Goal: Task Accomplishment & Management: Complete application form

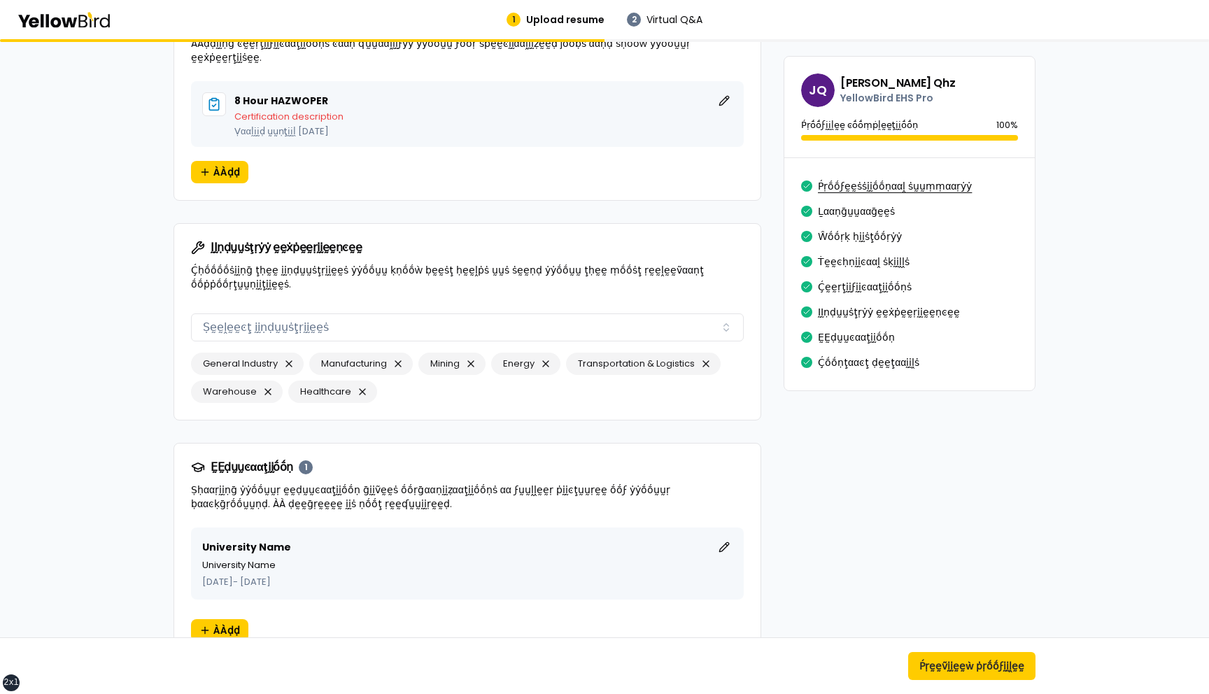
click at [846, 187] on button "Ṕṛṓṓϝḛḛṡṡḭḭṓṓṇααḽ ṡṵṵṃṃααṛẏẏ" at bounding box center [895, 186] width 154 height 22
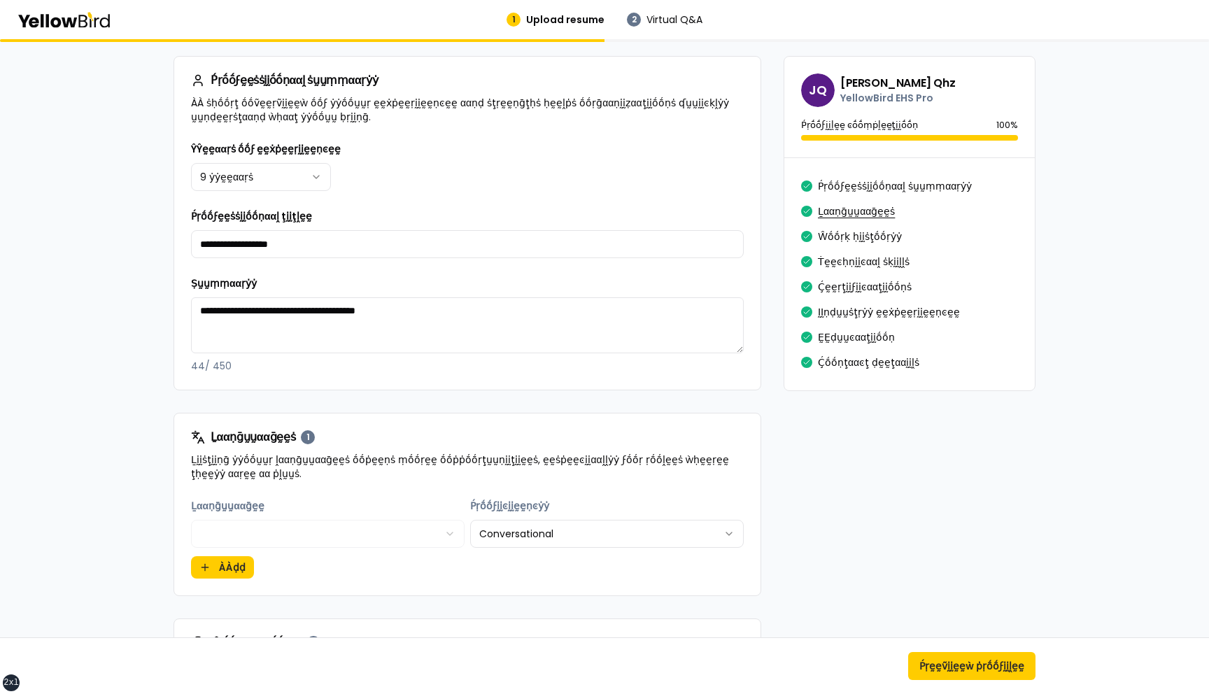
click at [846, 207] on button "Ḻααṇḡṵṵααḡḛḛṡ" at bounding box center [856, 211] width 77 height 22
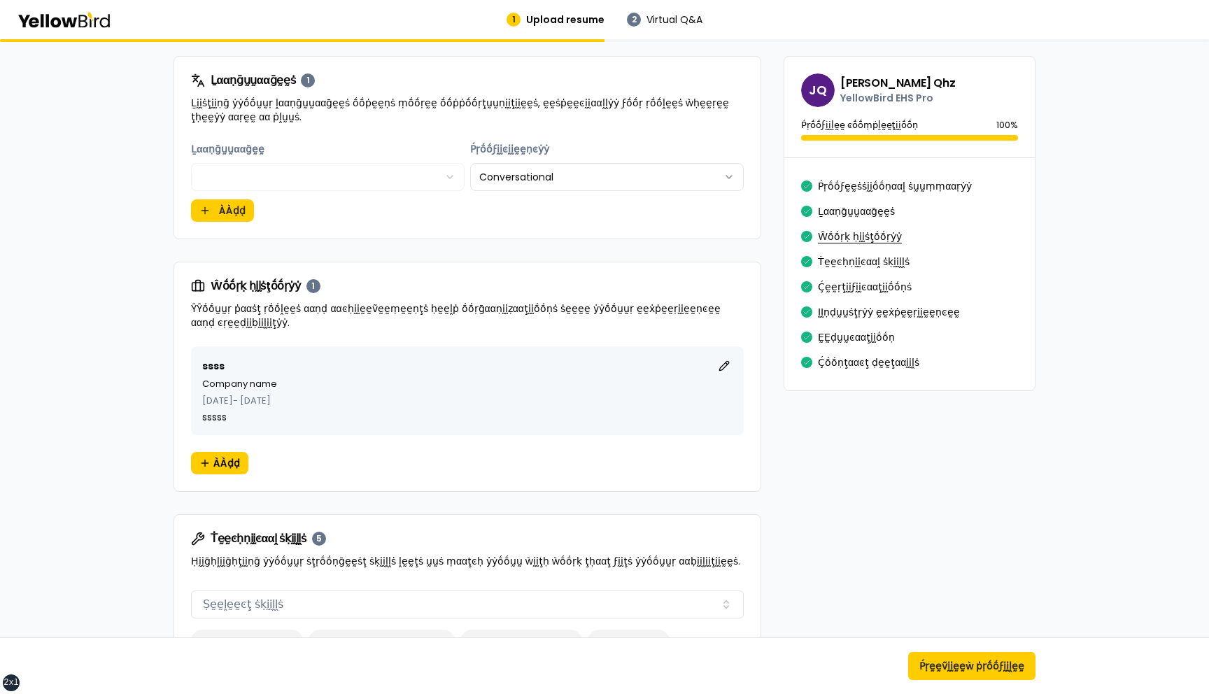
click at [842, 233] on button "Ŵṓṓṛḳ ḥḭḭṡţṓṓṛẏẏ" at bounding box center [860, 236] width 84 height 22
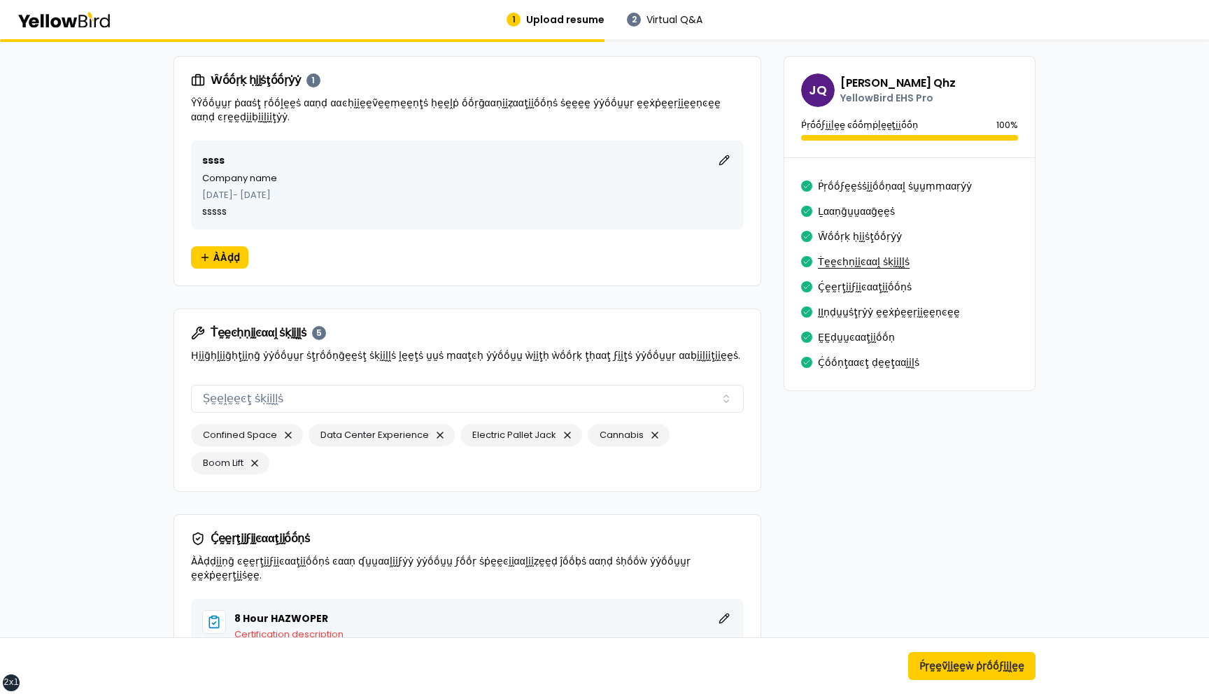
click at [841, 258] on button "Ṫḛḛͼḥṇḭḭͼααḽ ṡḳḭḭḽḽṡ" at bounding box center [864, 261] width 92 height 22
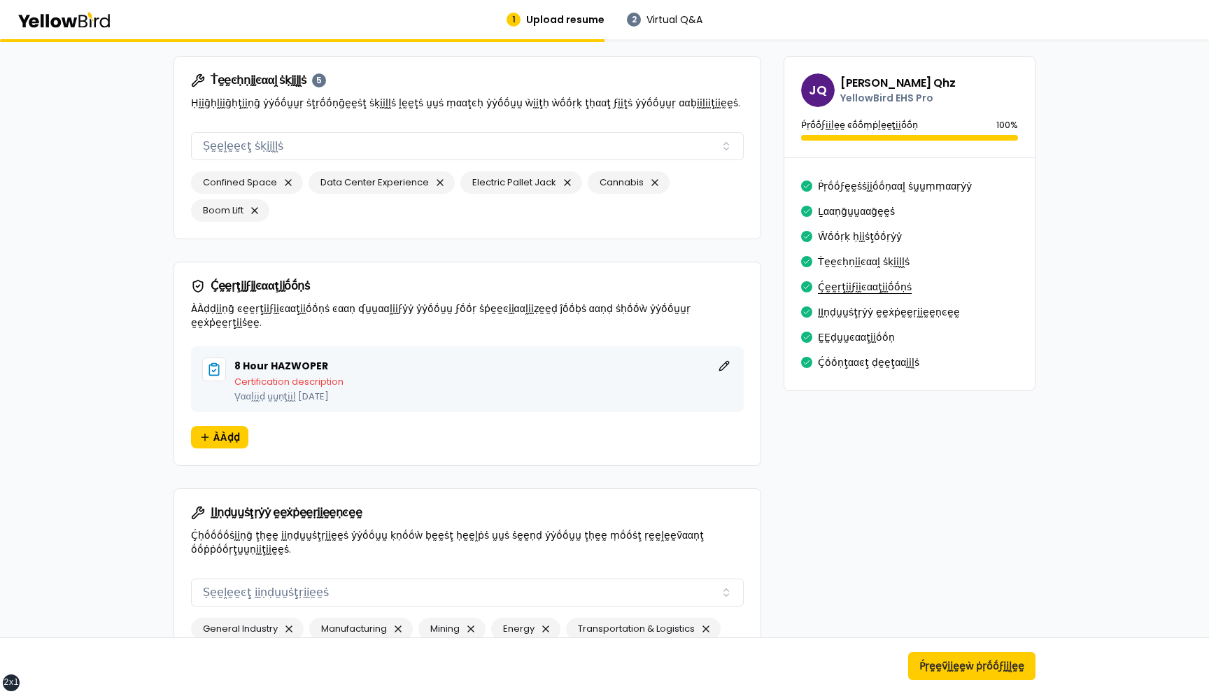
click at [841, 281] on button "Ḉḛḛṛţḭḭϝḭḭͼααţḭḭṓṓṇṡ" at bounding box center [865, 287] width 94 height 22
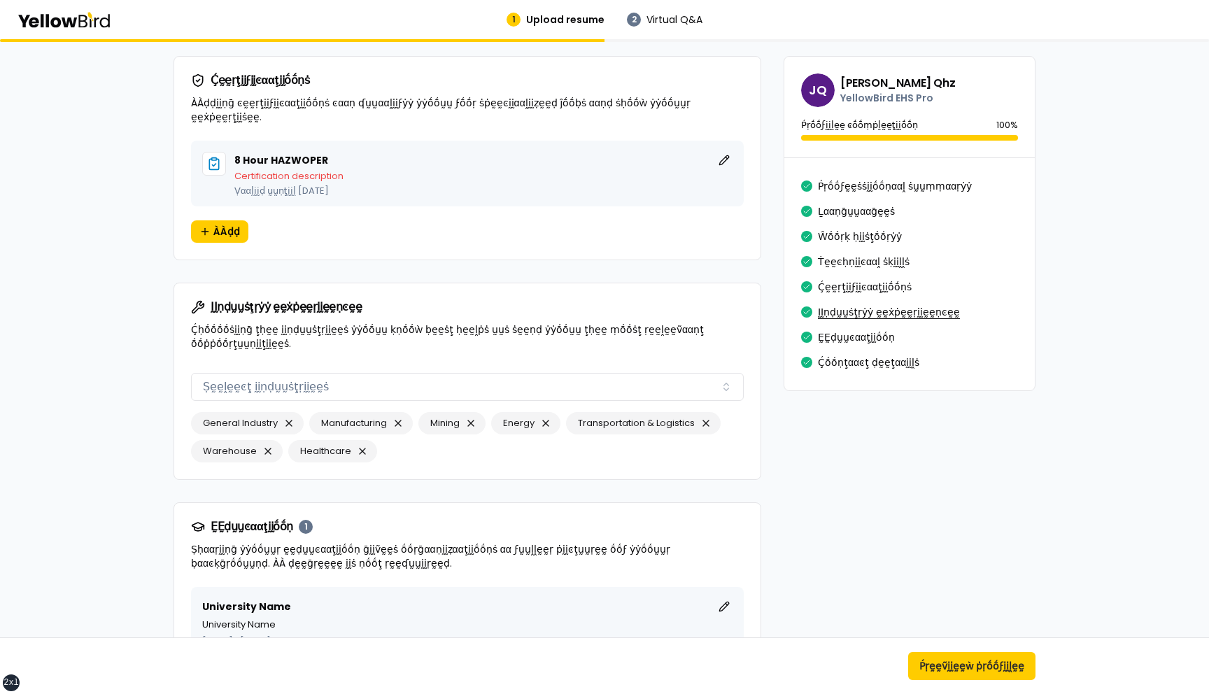
click at [838, 322] on button "ḬḬṇḍṵṵṡţṛẏẏ ḛḛẋṗḛḛṛḭḭḛḛṇͼḛḛ" at bounding box center [889, 312] width 142 height 22
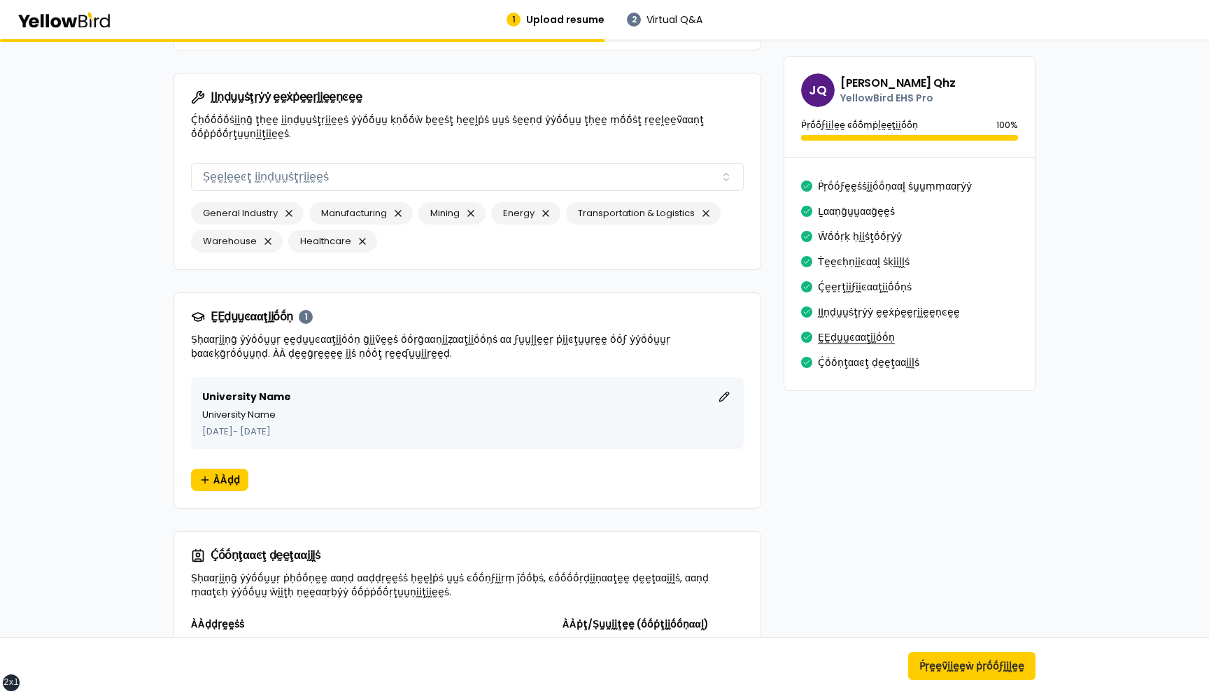
scroll to position [1478, 0]
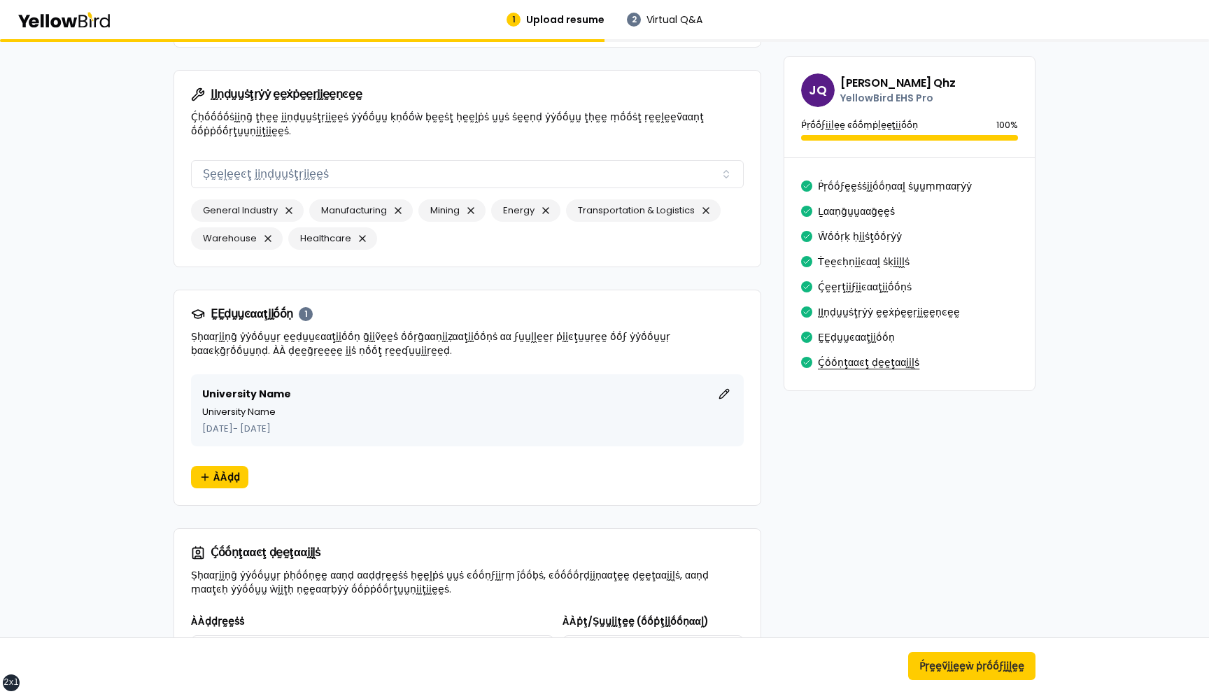
click at [842, 363] on button "Ḉṓṓṇţααͼţ ḍḛḛţααḭḭḽṡ" at bounding box center [868, 362] width 101 height 22
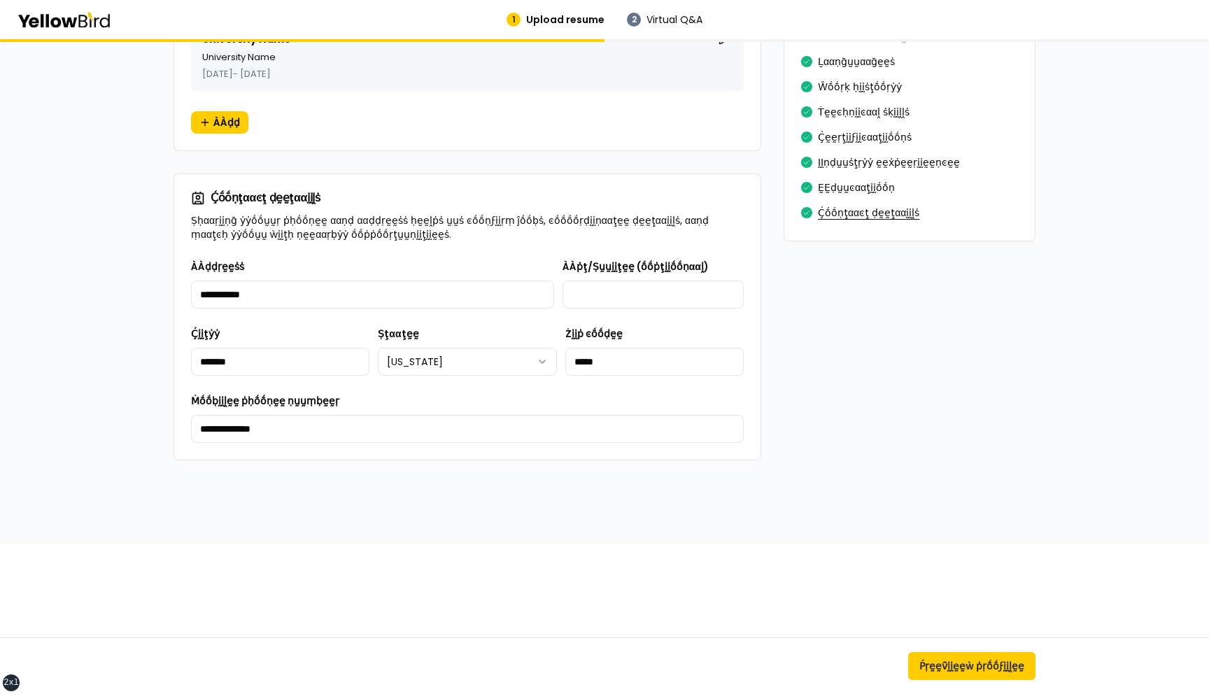
scroll to position [1686, 0]
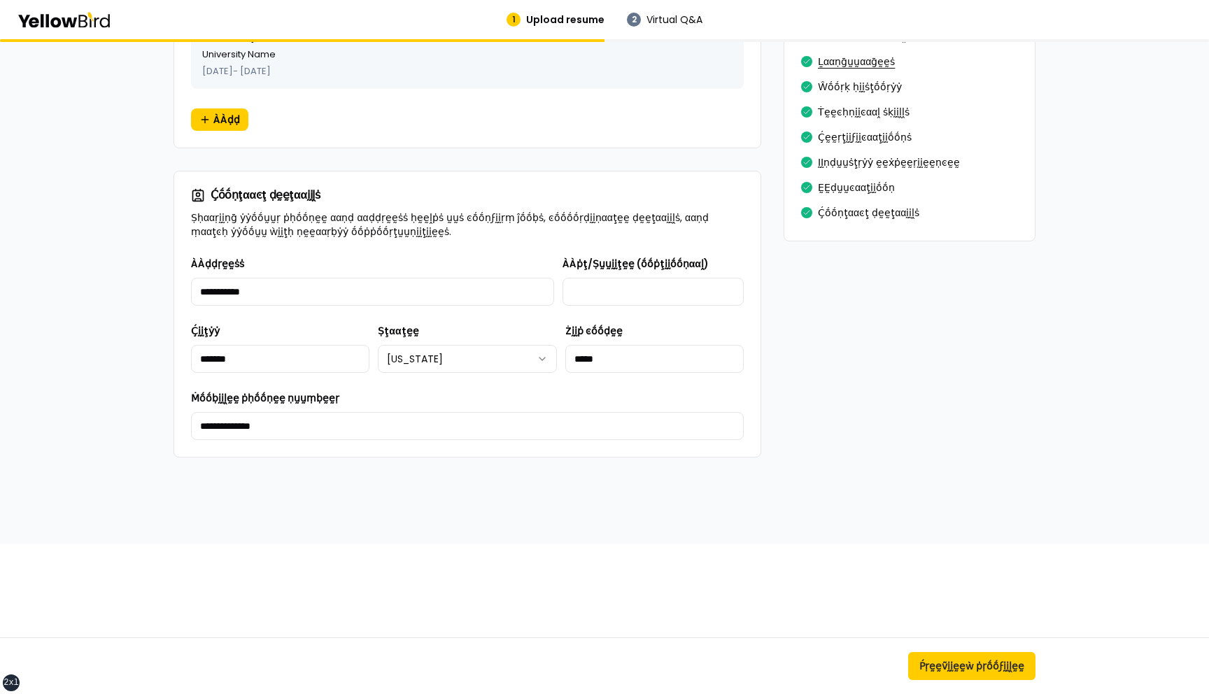
click at [840, 62] on button "Ḻααṇḡṵṵααḡḛḛṡ" at bounding box center [856, 61] width 77 height 22
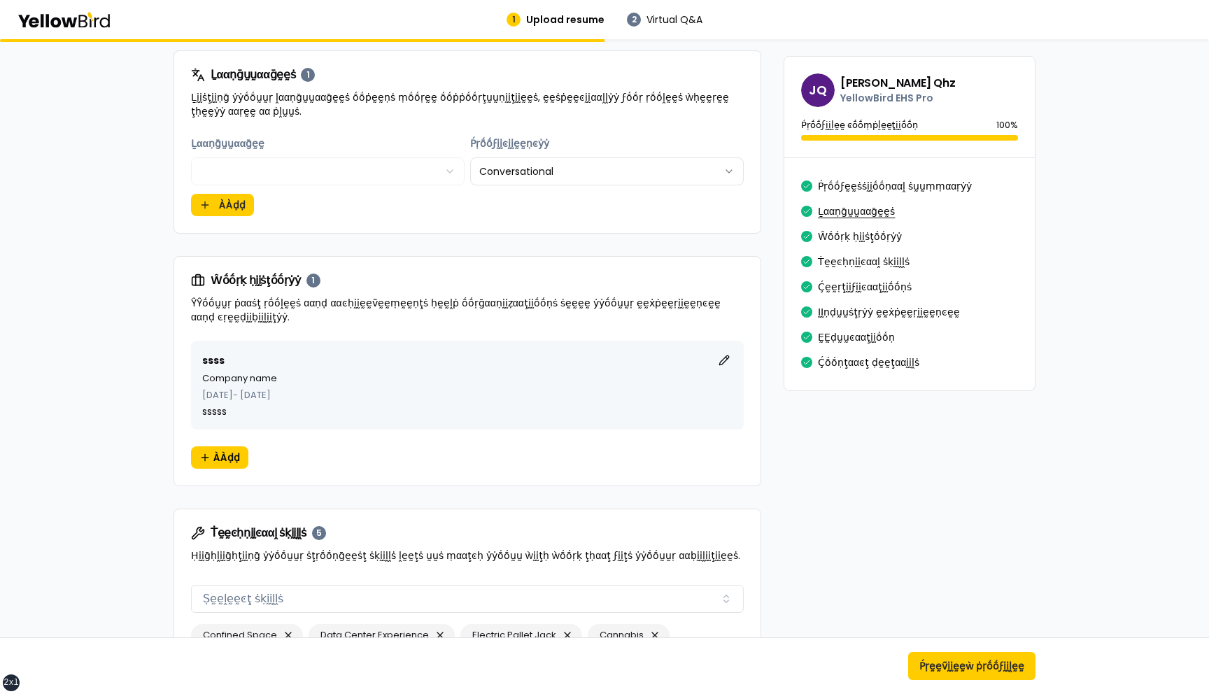
scroll to position [602, 0]
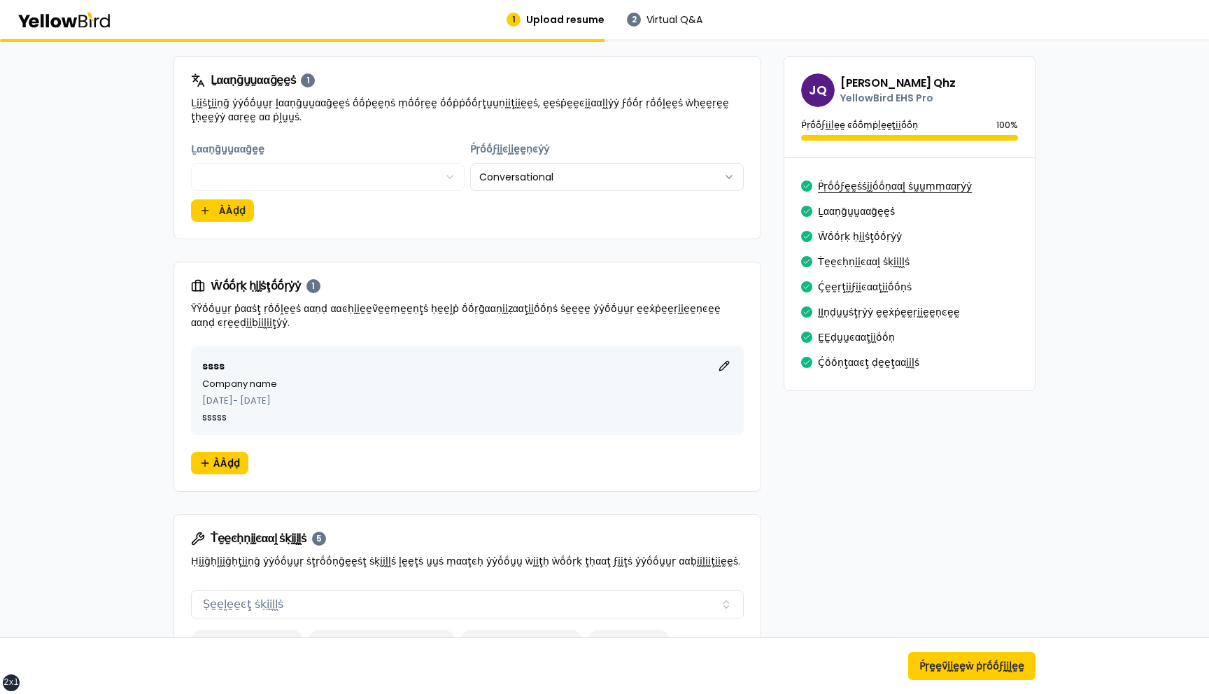
click at [840, 181] on button "Ṕṛṓṓϝḛḛṡṡḭḭṓṓṇααḽ ṡṵṵṃṃααṛẏẏ" at bounding box center [895, 186] width 154 height 22
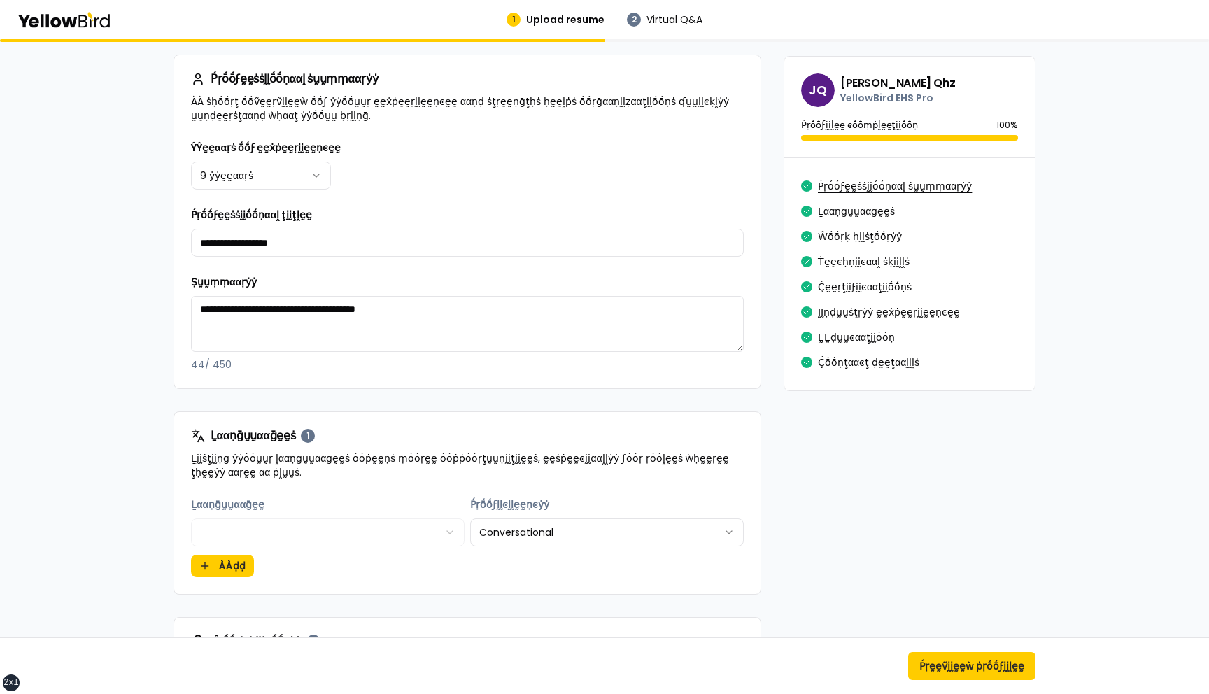
scroll to position [245, 0]
click at [836, 208] on button "Ḻααṇḡṵṵααḡḛḛṡ" at bounding box center [856, 211] width 77 height 22
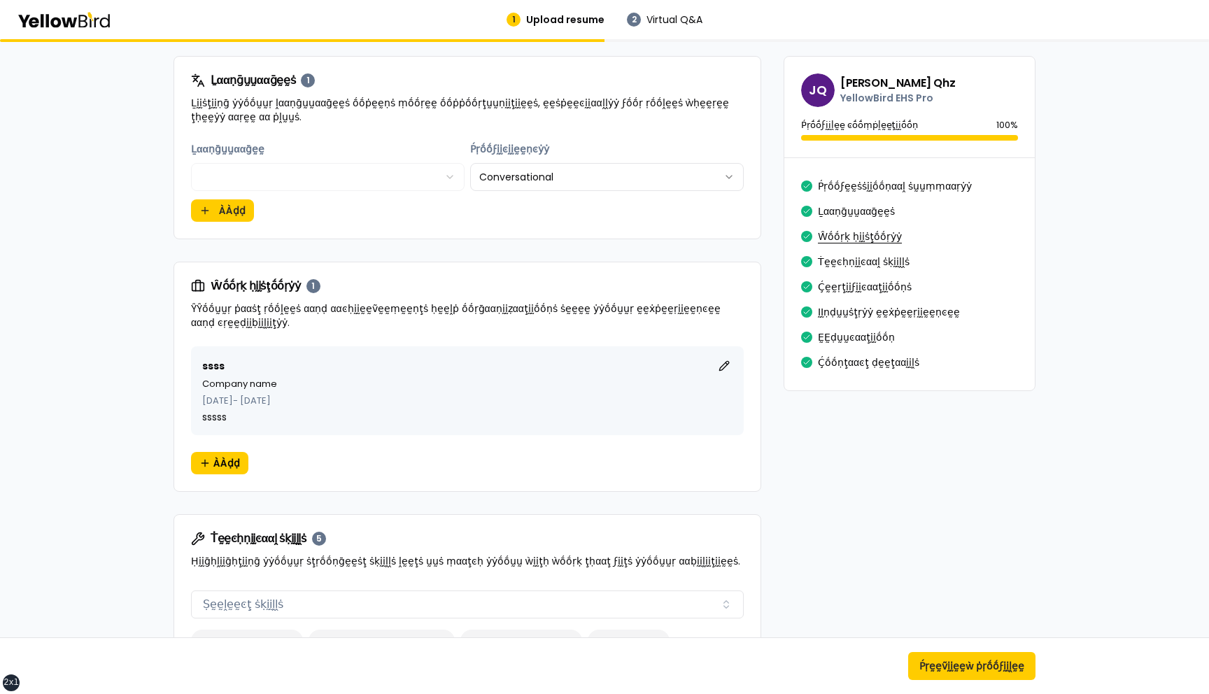
click at [840, 232] on button "Ŵṓṓṛḳ ḥḭḭṡţṓṓṛẏẏ" at bounding box center [860, 236] width 84 height 22
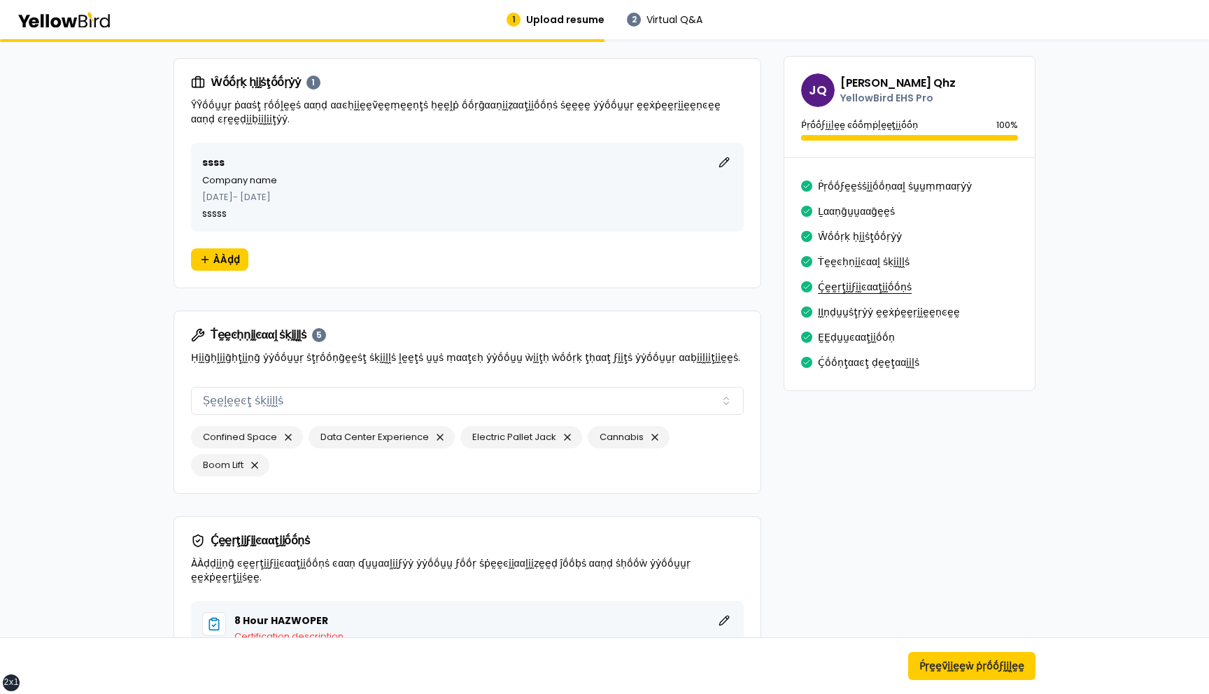
scroll to position [807, 0]
click at [838, 188] on button "Ṕṛṓṓϝḛḛṡṡḭḭṓṓṇααḽ ṡṵṵṃṃααṛẏẏ" at bounding box center [895, 186] width 154 height 22
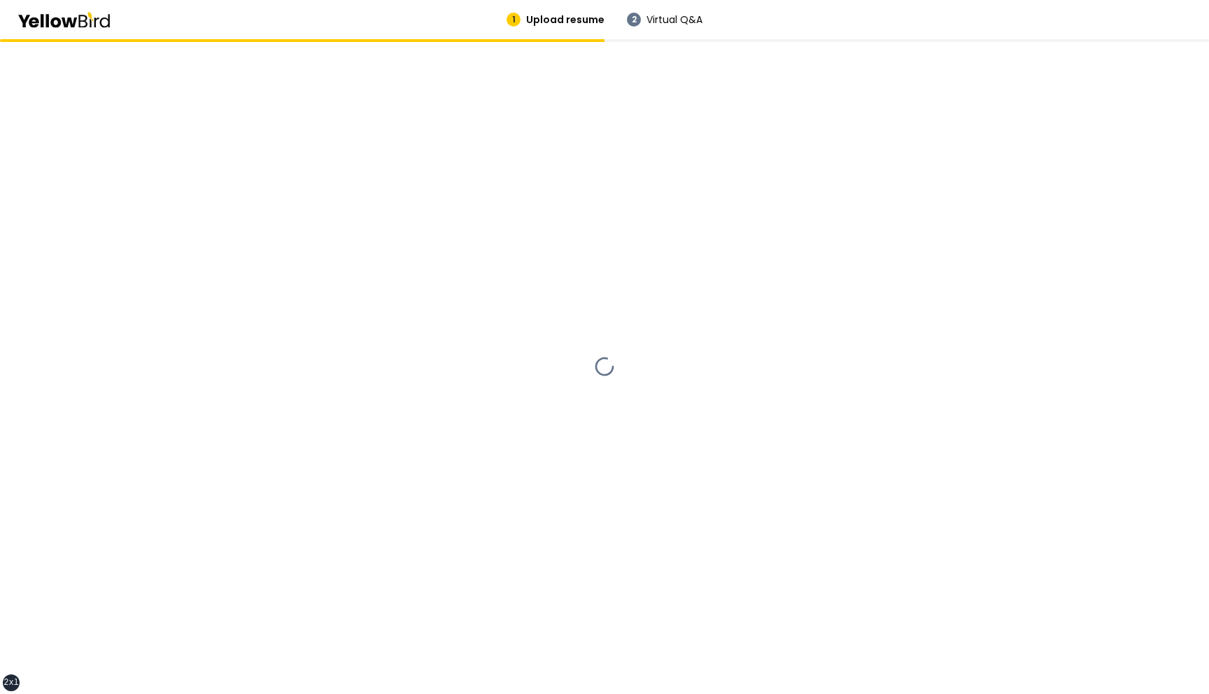
scroll to position [0, 0]
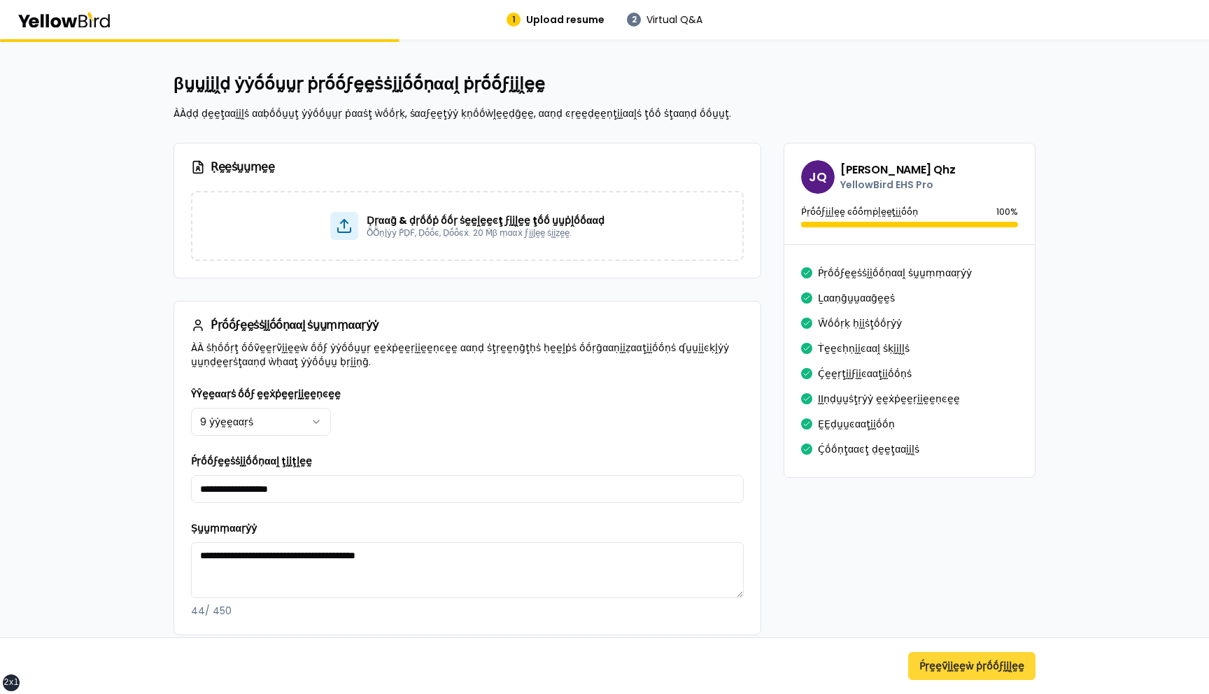
click at [966, 500] on button "Ṕṛḛḛṽḭḭḛḛẁ ṗṛṓṓϝḭḭḽḛḛ" at bounding box center [971, 666] width 127 height 28
click at [954, 500] on button "Ṕṛḛḛṽḭḭḛḛẁ ṗṛṓṓϝḭḭḽḛḛ" at bounding box center [971, 666] width 127 height 28
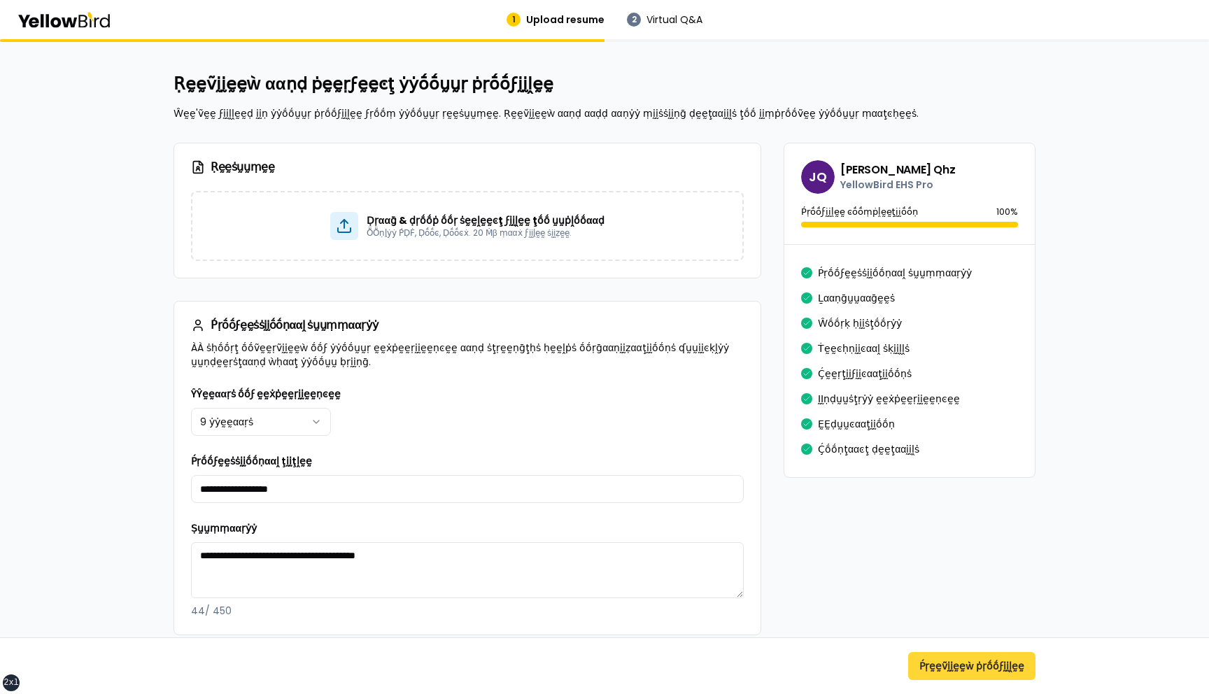
click at [954, 500] on button "Ṕṛḛḛṽḭḭḛḛẁ ṗṛṓṓϝḭḭḽḛḛ" at bounding box center [971, 666] width 127 height 28
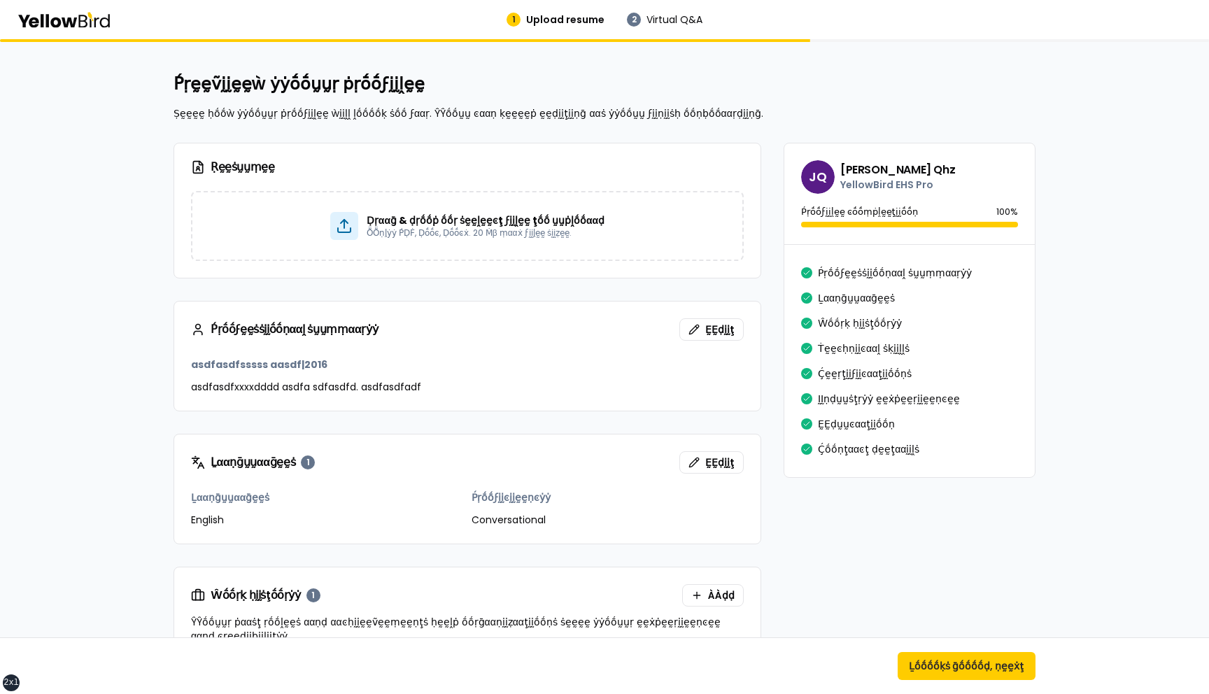
scroll to position [9, 0]
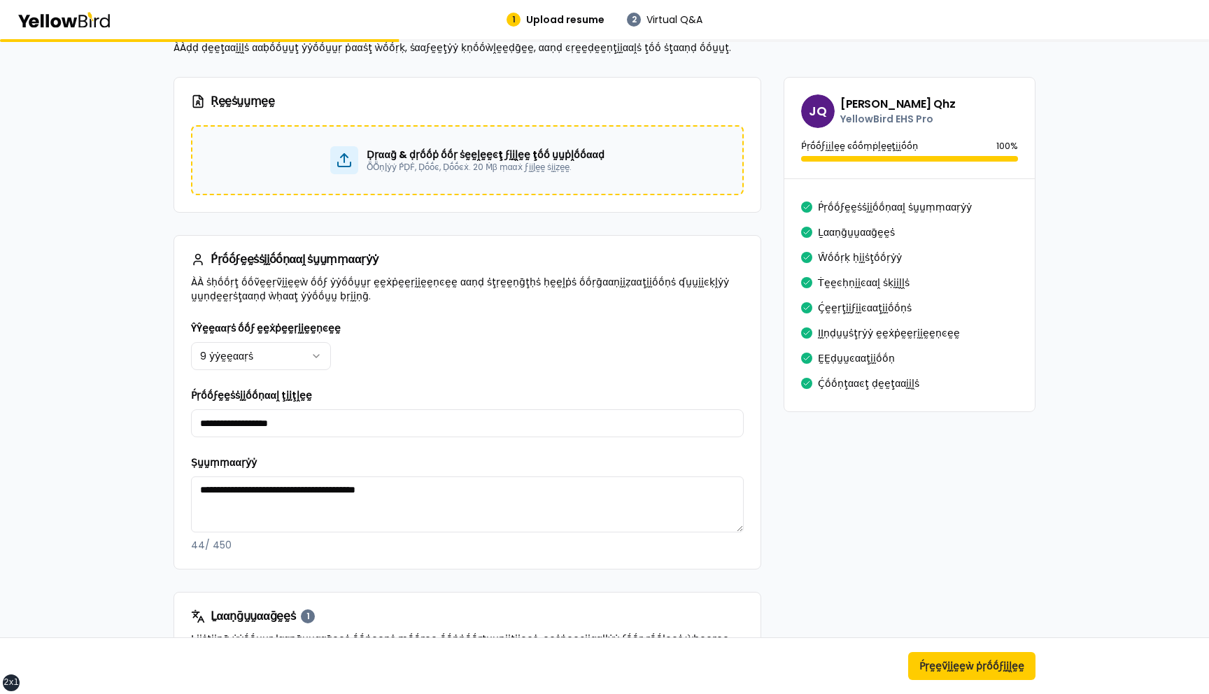
scroll to position [56, 0]
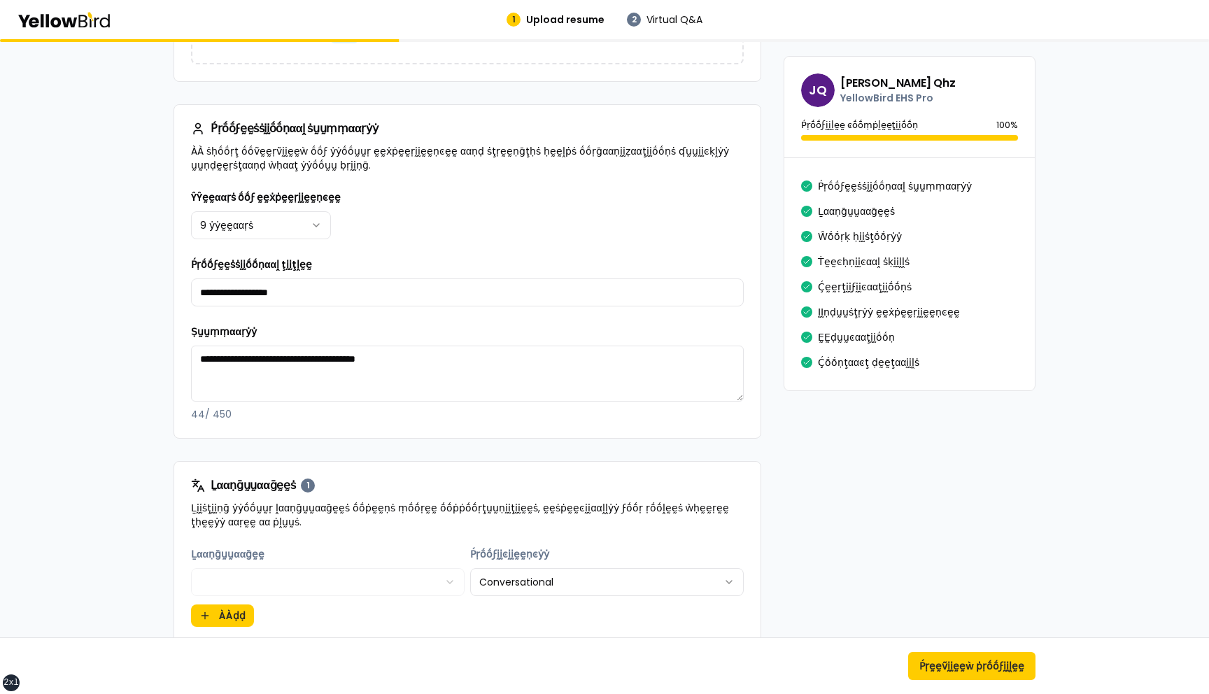
scroll to position [0, 0]
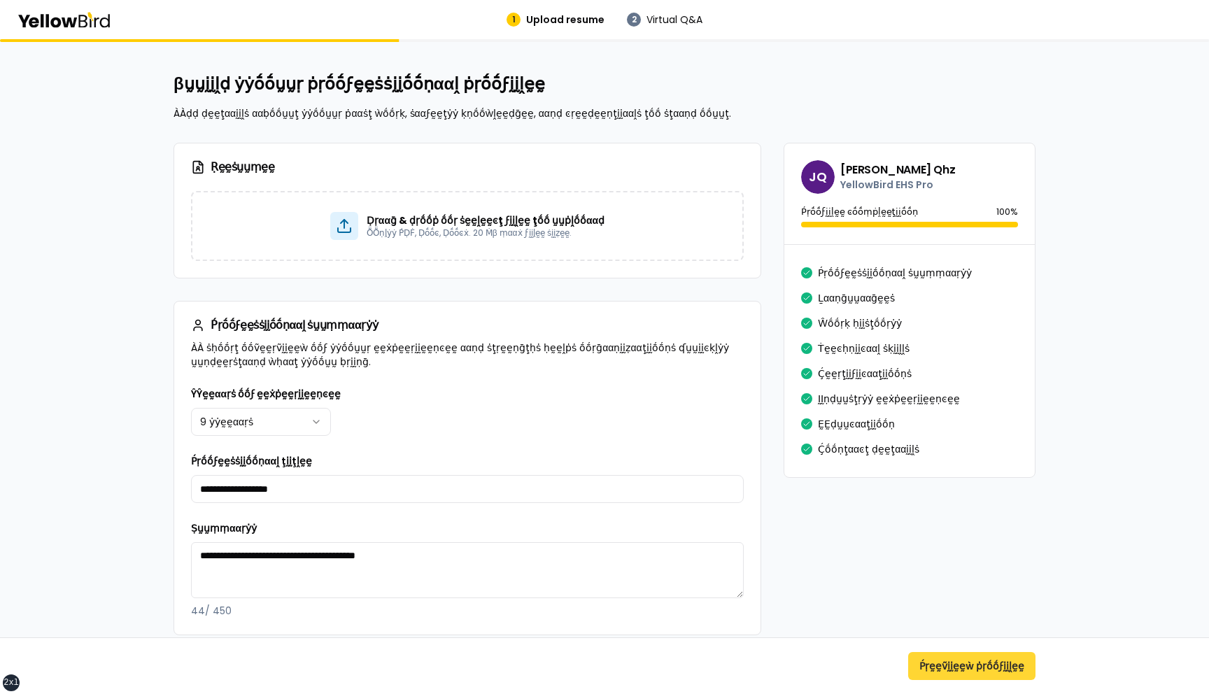
click at [966, 661] on button "Ṕṛḛḛṽḭḭḛḛẁ ṗṛṓṓϝḭḭḽḛḛ" at bounding box center [971, 666] width 127 height 28
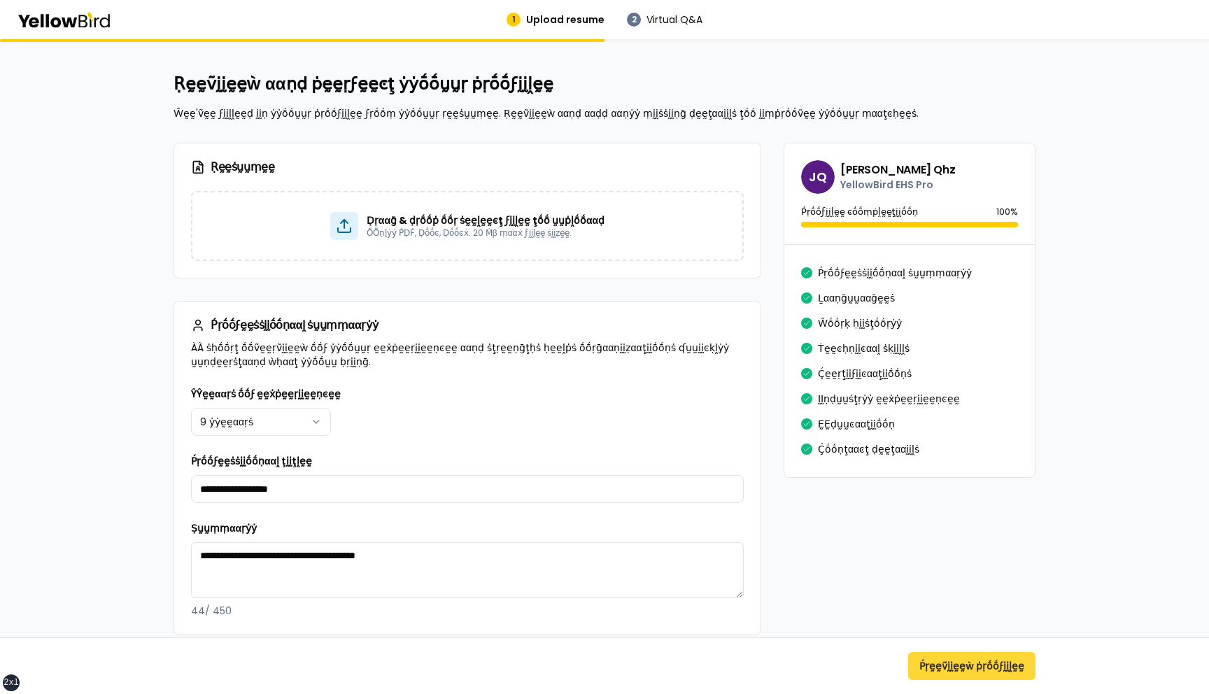
click at [966, 661] on button "Ṕṛḛḛṽḭḭḛḛẁ ṗṛṓṓϝḭḭḽḛḛ" at bounding box center [971, 666] width 127 height 28
click at [940, 665] on button "Ṕṛḛḛṽḭḭḛḛẁ ṗṛṓṓϝḭḭḽḛḛ" at bounding box center [971, 666] width 127 height 28
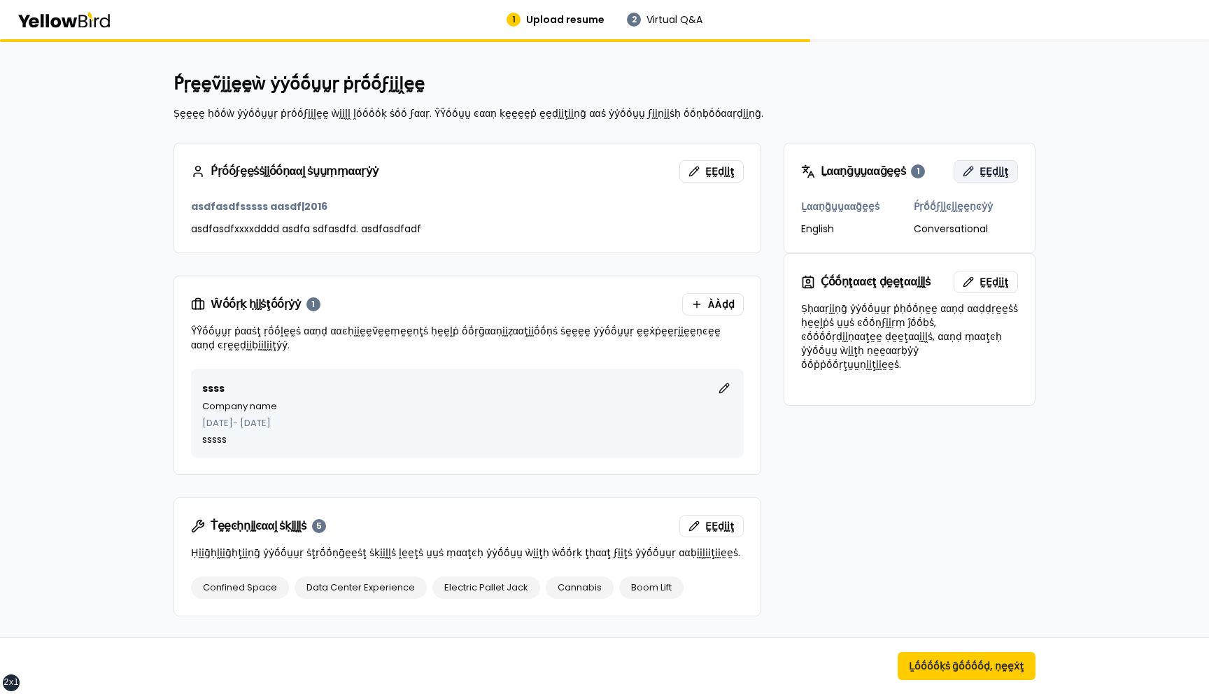
click at [1001, 176] on span "ḚḚḍḭḭţ" at bounding box center [994, 171] width 29 height 14
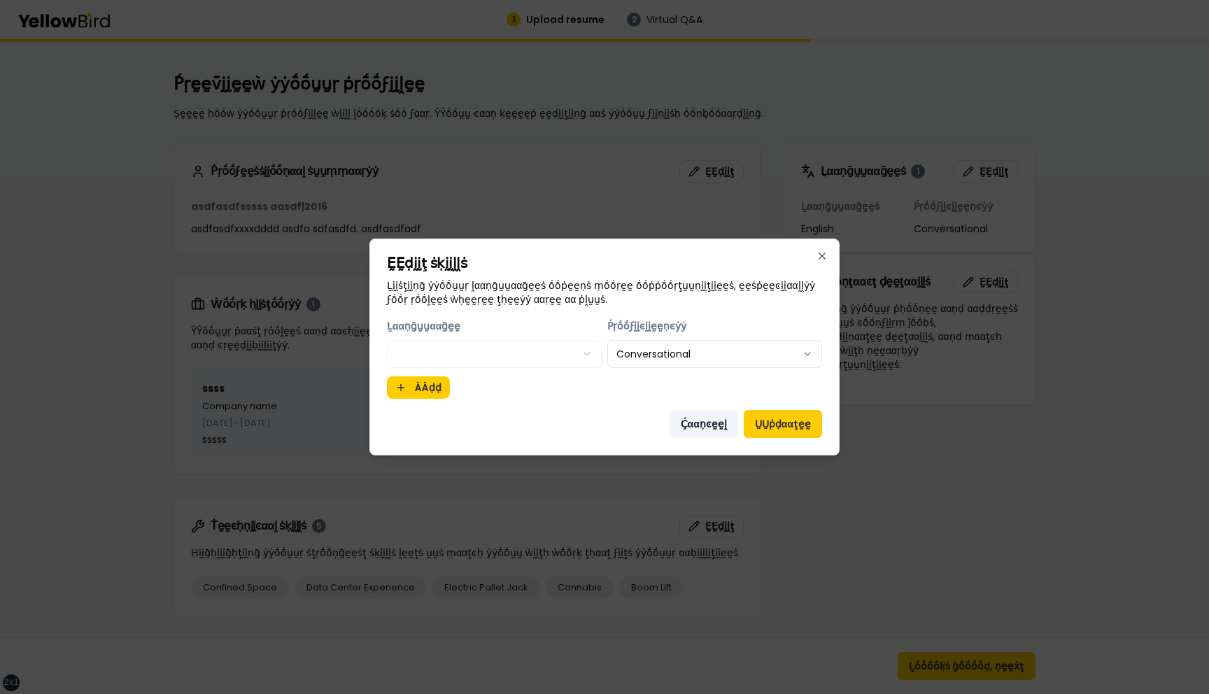
click at [705, 428] on button "Ḉααṇͼḛḛḽ" at bounding box center [704, 424] width 69 height 28
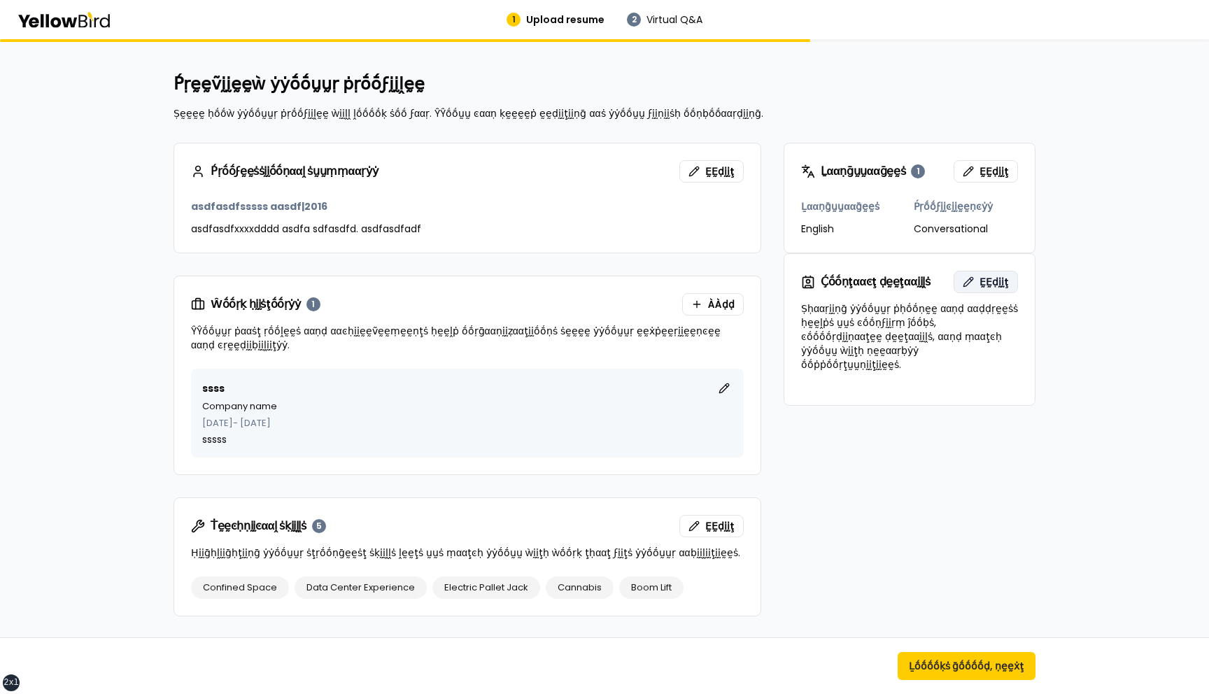
click at [994, 284] on span "ḚḚḍḭḭţ" at bounding box center [994, 282] width 29 height 14
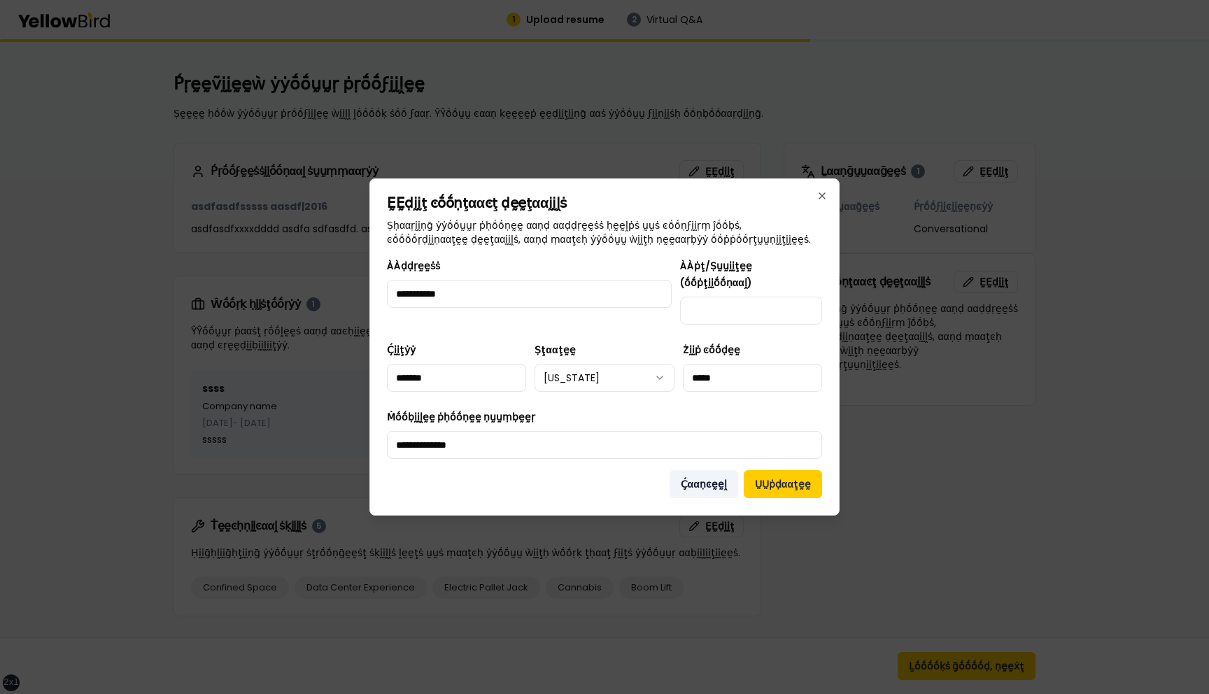
click at [712, 472] on button "Ḉααṇͼḛḛḽ" at bounding box center [704, 484] width 69 height 28
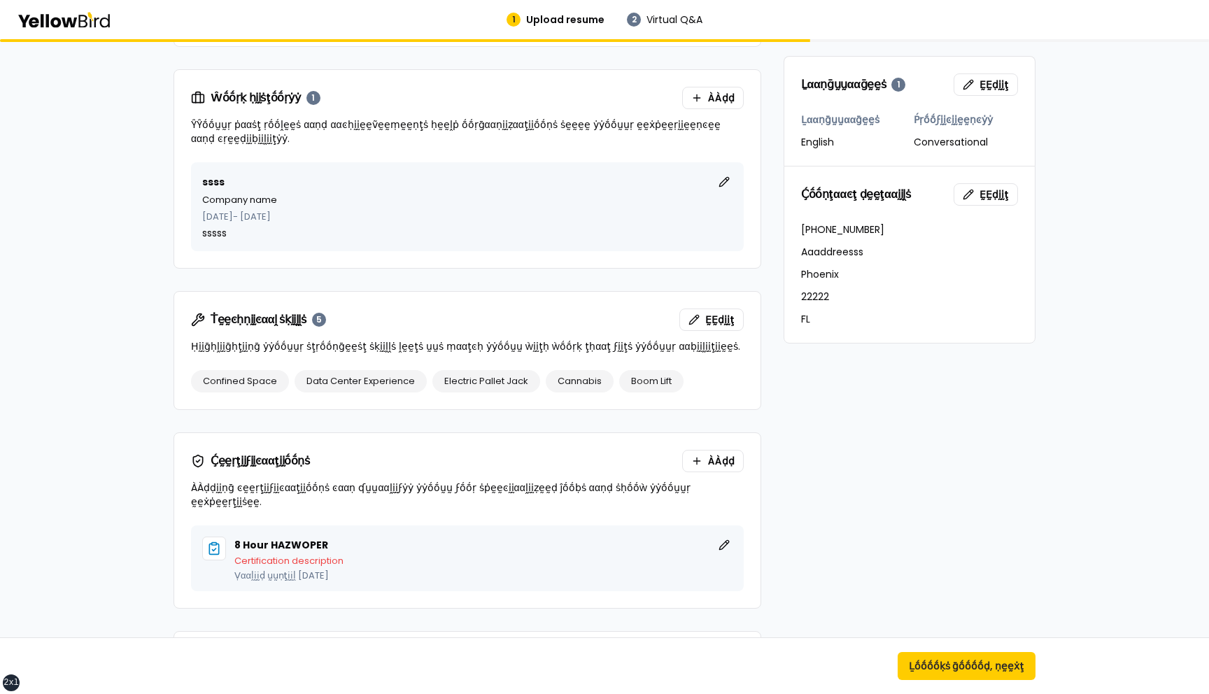
scroll to position [297, 0]
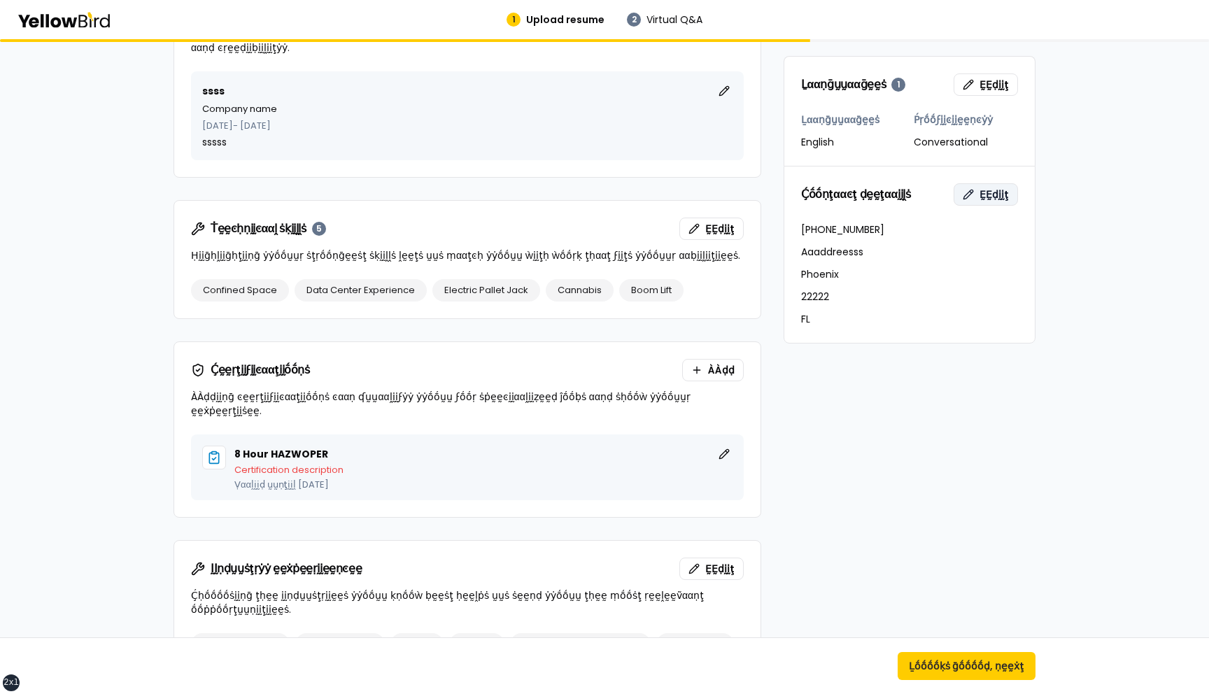
click at [991, 201] on span "ḚḚḍḭḭţ" at bounding box center [994, 195] width 29 height 14
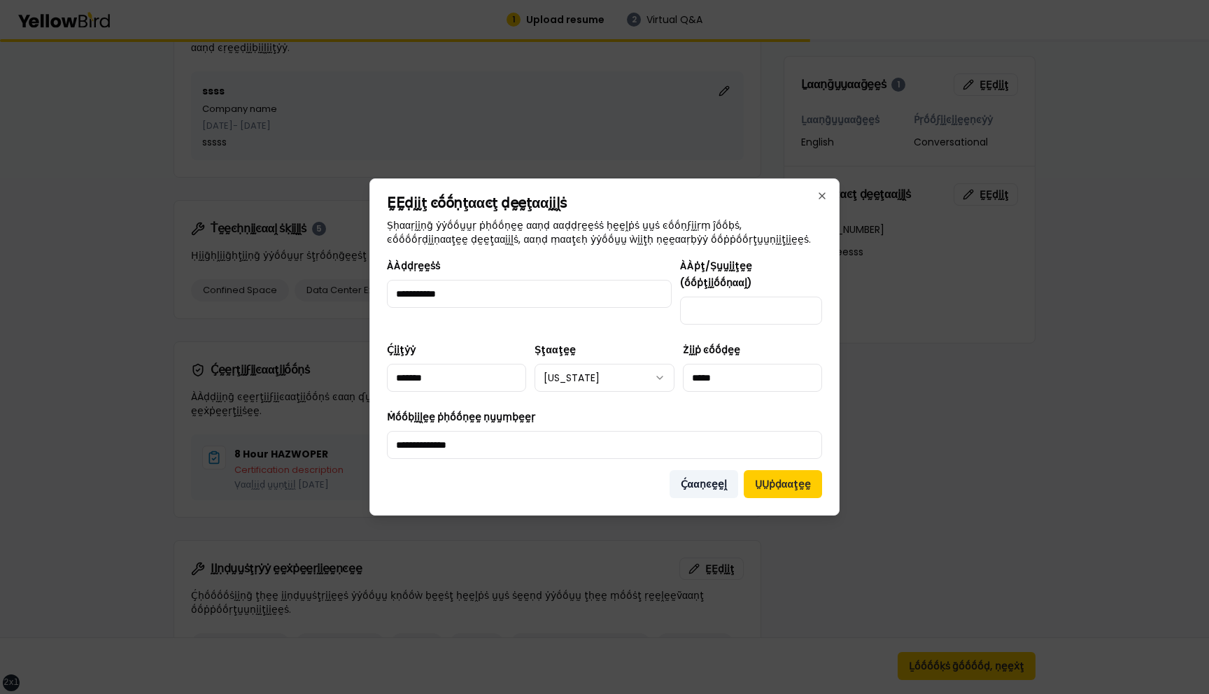
click at [712, 481] on button "Ḉααṇͼḛḛḽ" at bounding box center [704, 484] width 69 height 28
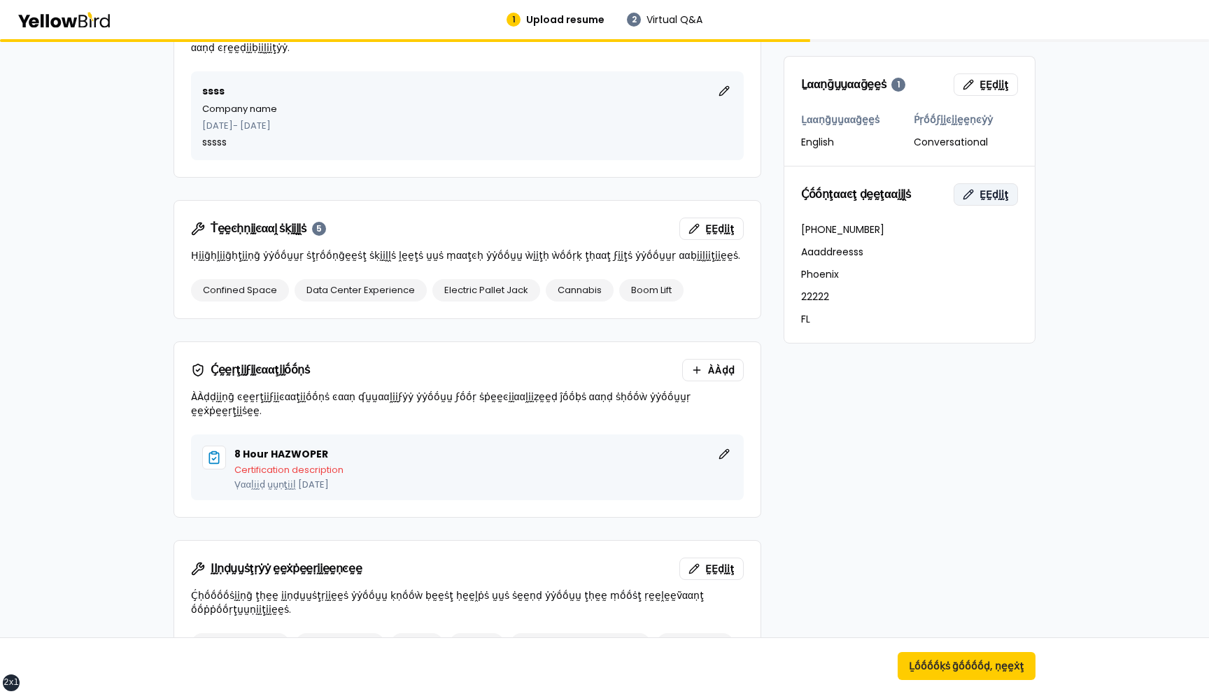
click at [989, 196] on span "ḚḚḍḭḭţ" at bounding box center [994, 195] width 29 height 14
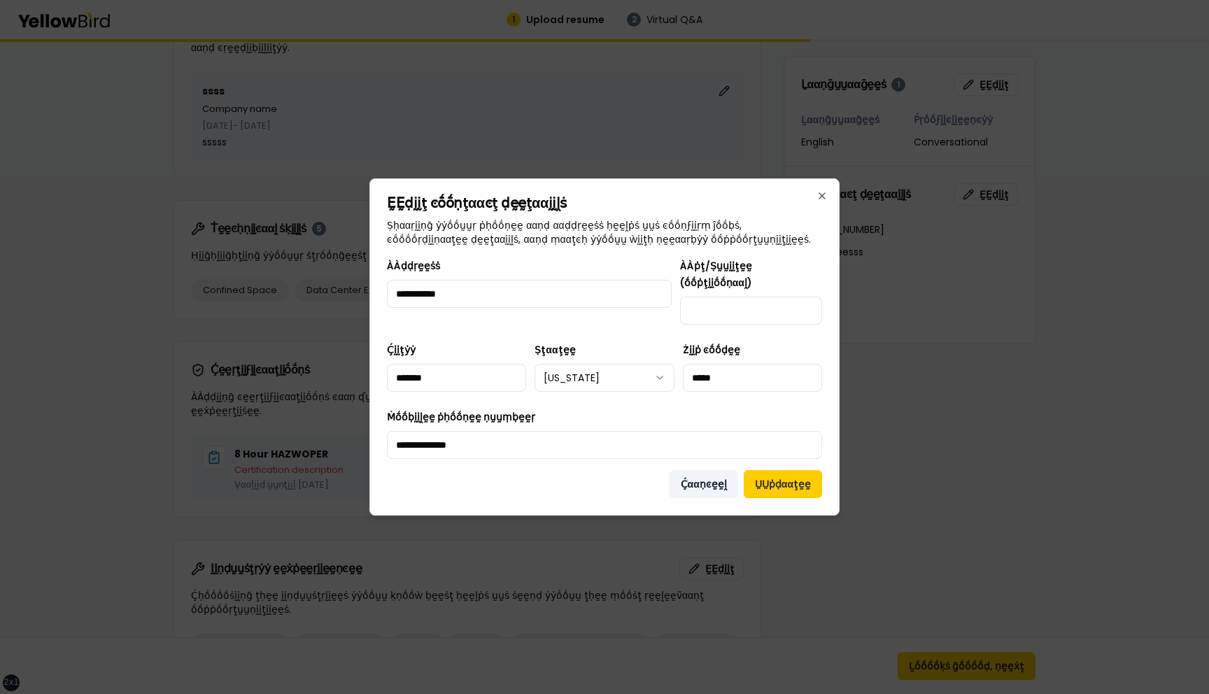
click at [713, 474] on button "Ḉααṇͼḛḛḽ" at bounding box center [704, 484] width 69 height 28
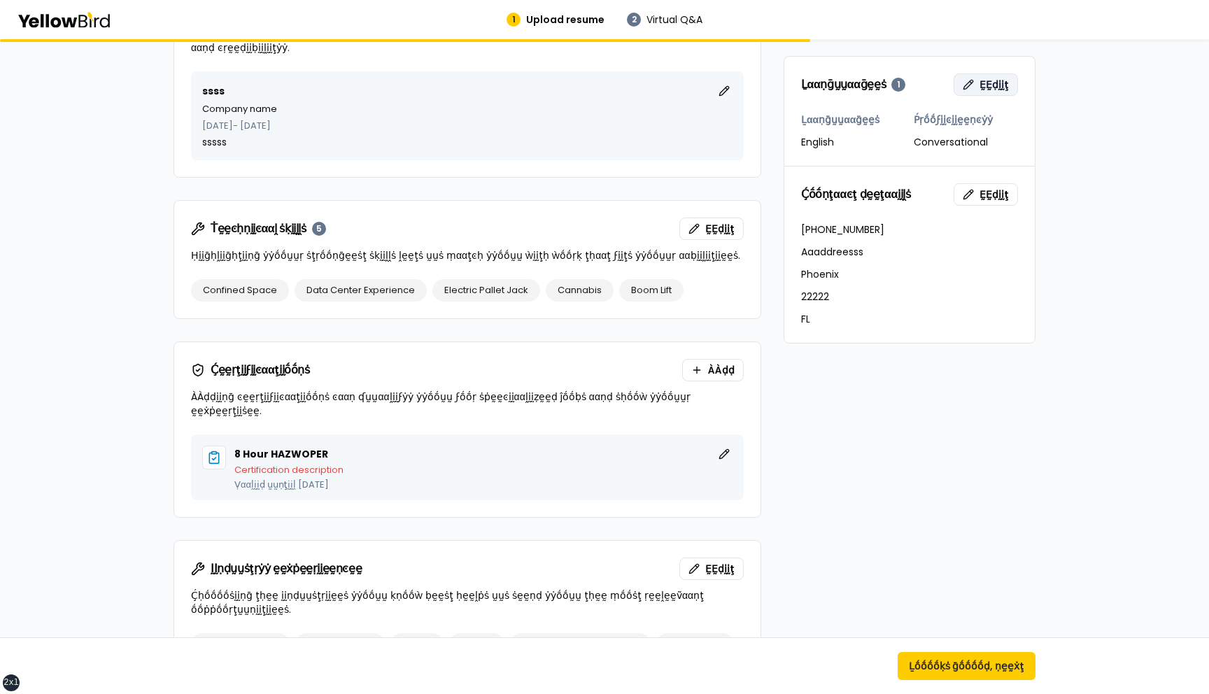
click at [977, 89] on button "ḚḚḍḭḭţ" at bounding box center [986, 84] width 64 height 22
click at [985, 188] on span "ḚḚḍḭḭţ" at bounding box center [994, 195] width 29 height 14
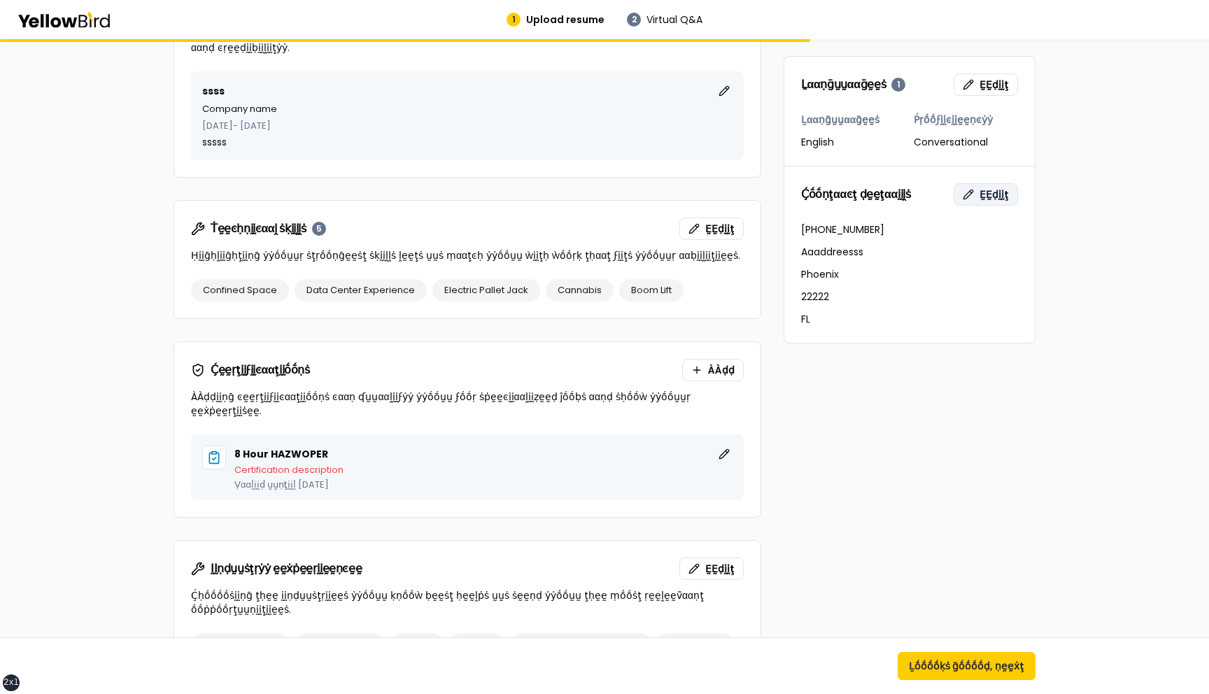
click at [981, 196] on button "ḚḚḍḭḭţ" at bounding box center [986, 194] width 64 height 22
click at [983, 194] on span "ḚḚḍḭḭţ" at bounding box center [994, 195] width 29 height 14
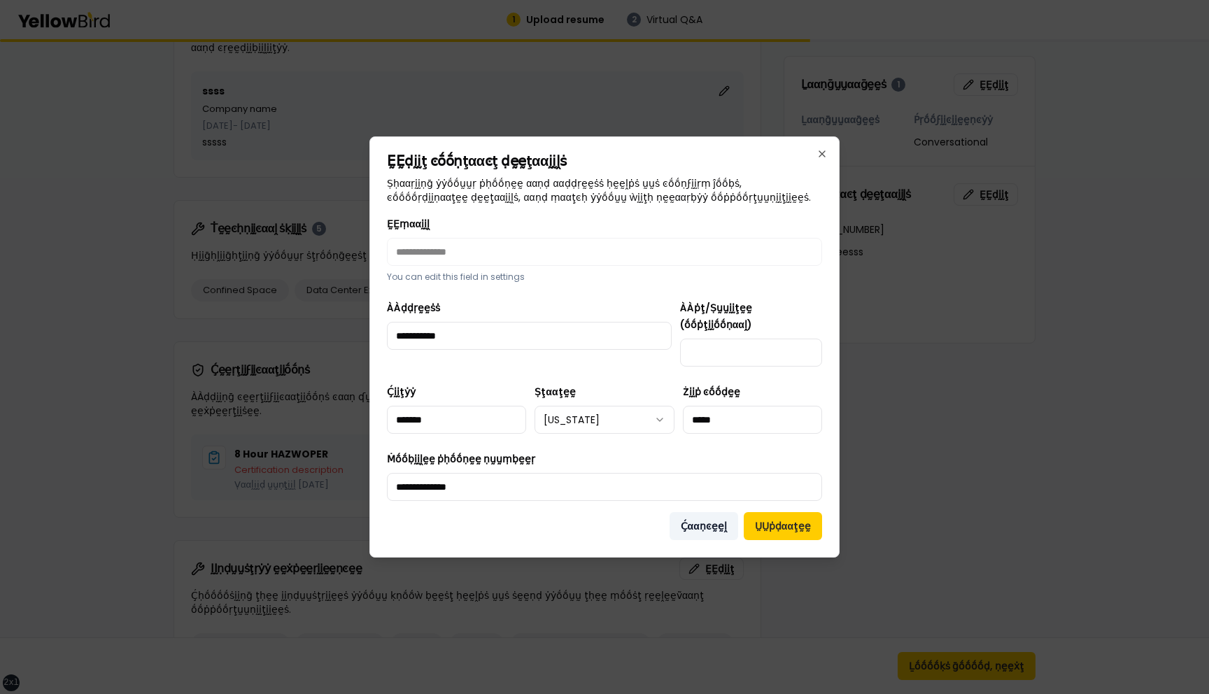
click at [708, 523] on button "Ḉααṇͼḛḛḽ" at bounding box center [704, 526] width 69 height 28
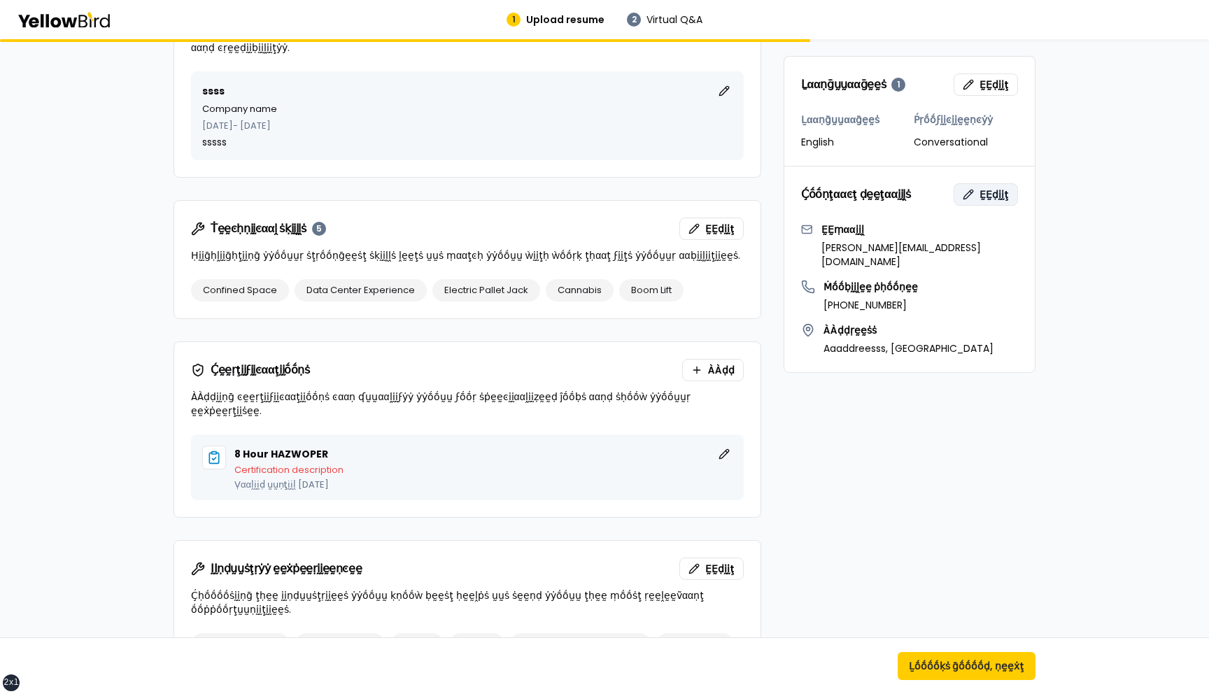
click at [986, 197] on span "ḚḚḍḭḭţ" at bounding box center [994, 195] width 29 height 14
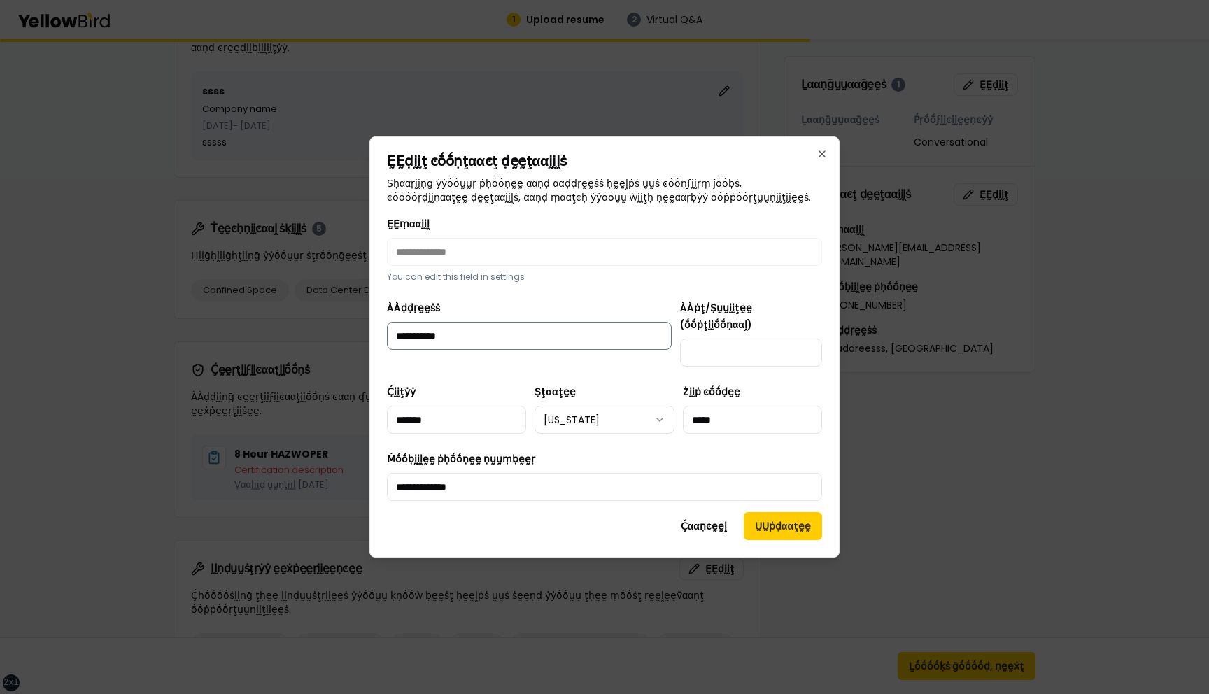
click at [591, 349] on input "**********" at bounding box center [529, 336] width 285 height 28
type input "**********"
click at [777, 515] on button "ṲṲṗḍααţḛḛ" at bounding box center [783, 526] width 78 height 28
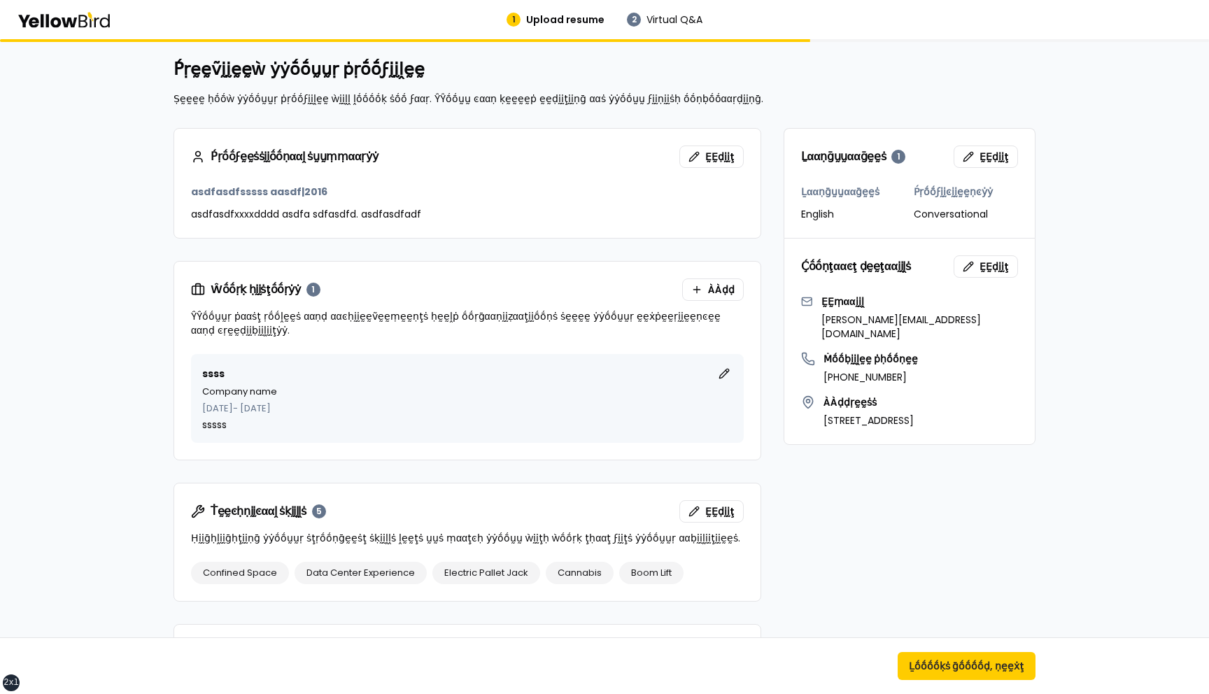
scroll to position [0, 0]
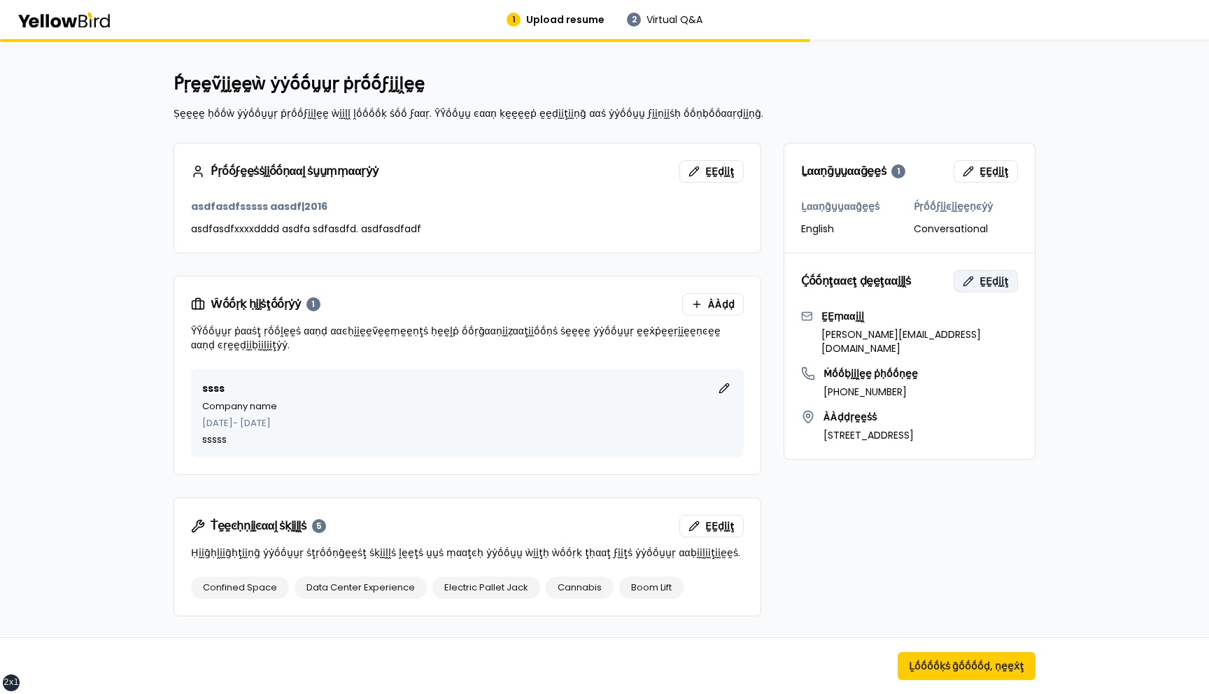
click at [996, 277] on span "ḚḚḍḭḭţ" at bounding box center [994, 281] width 29 height 14
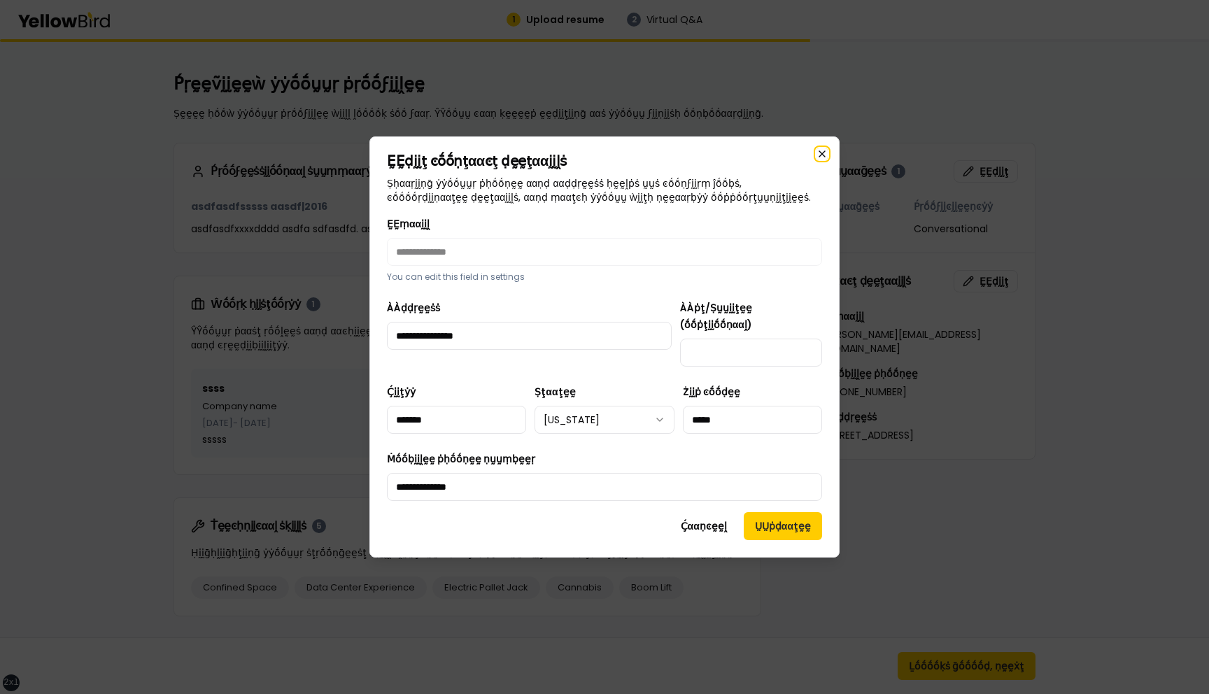
click at [824, 160] on icon "button" at bounding box center [822, 153] width 11 height 11
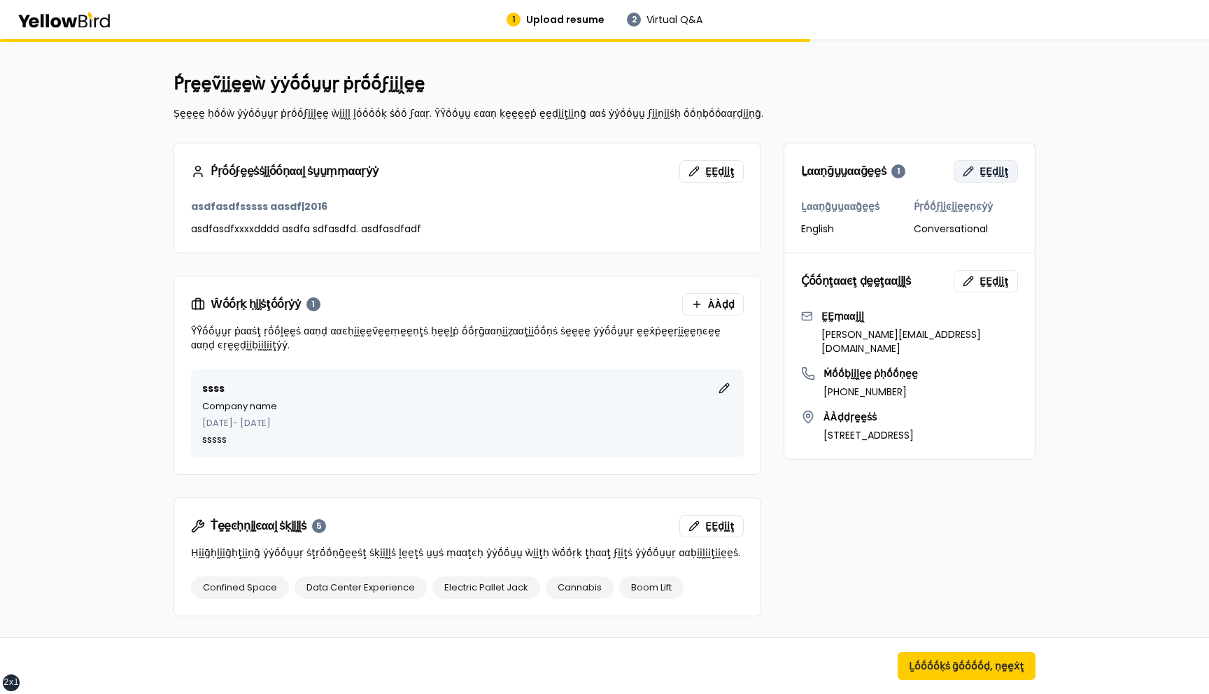
click at [982, 170] on span "ḚḚḍḭḭţ" at bounding box center [994, 171] width 29 height 14
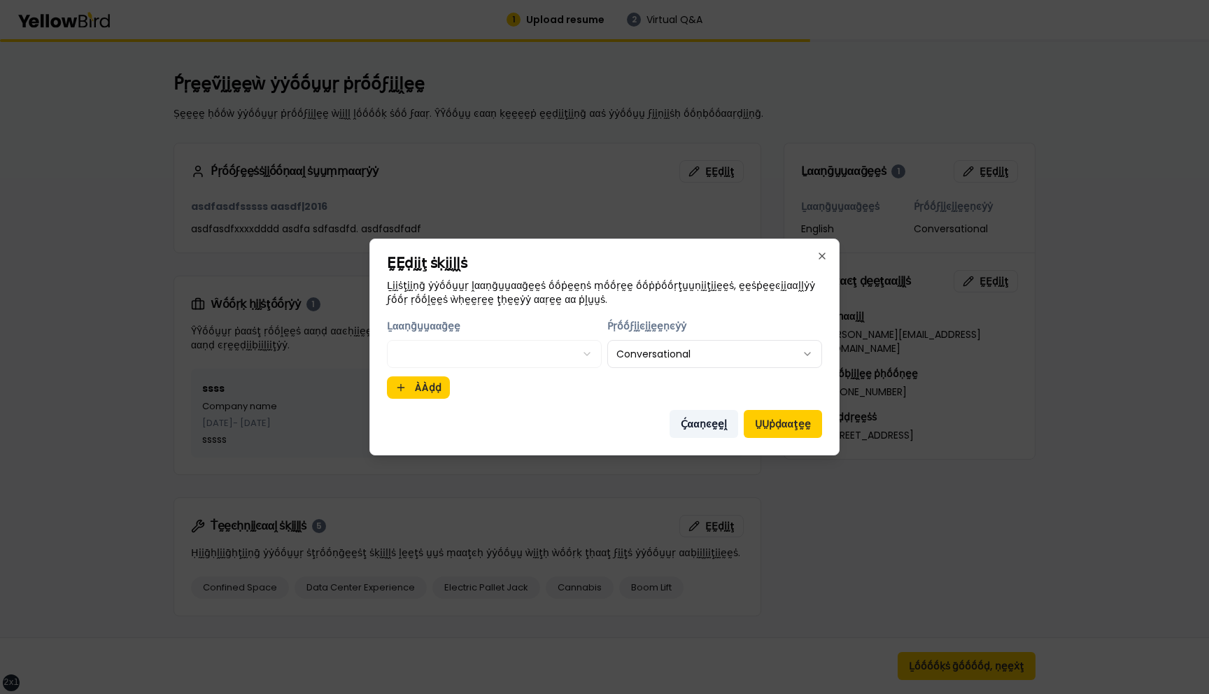
click at [706, 425] on button "Ḉααṇͼḛḛḽ" at bounding box center [704, 424] width 69 height 28
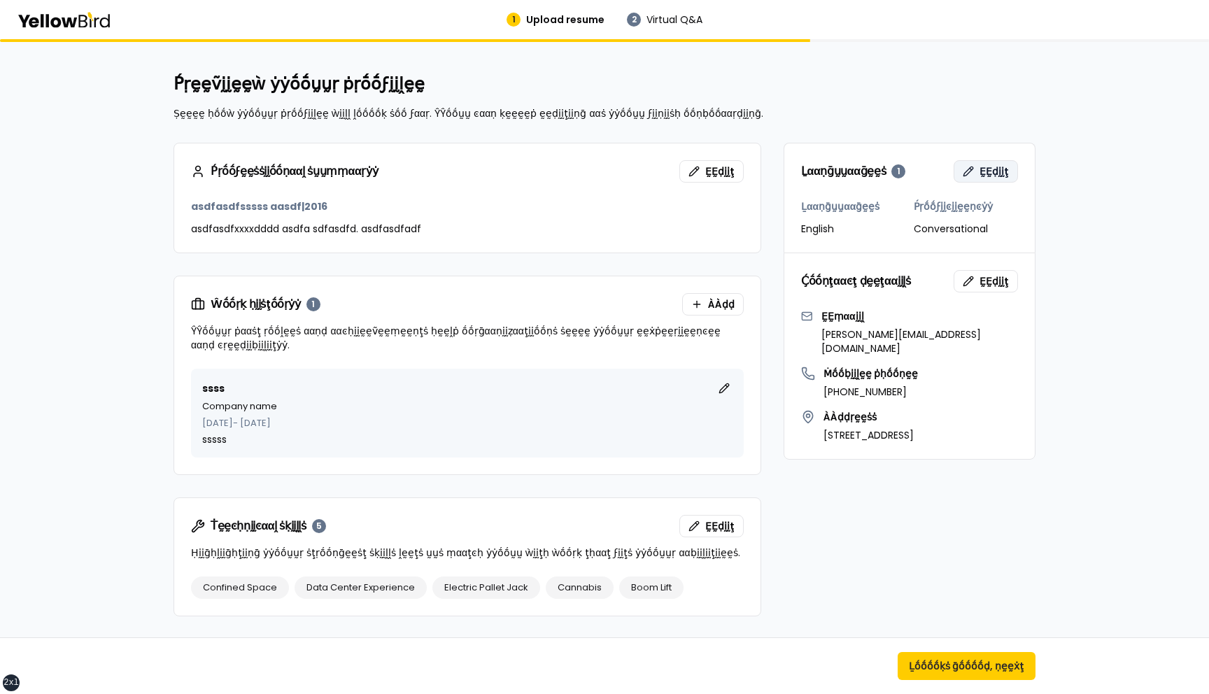
click at [981, 169] on button "ḚḚḍḭḭţ" at bounding box center [986, 171] width 64 height 22
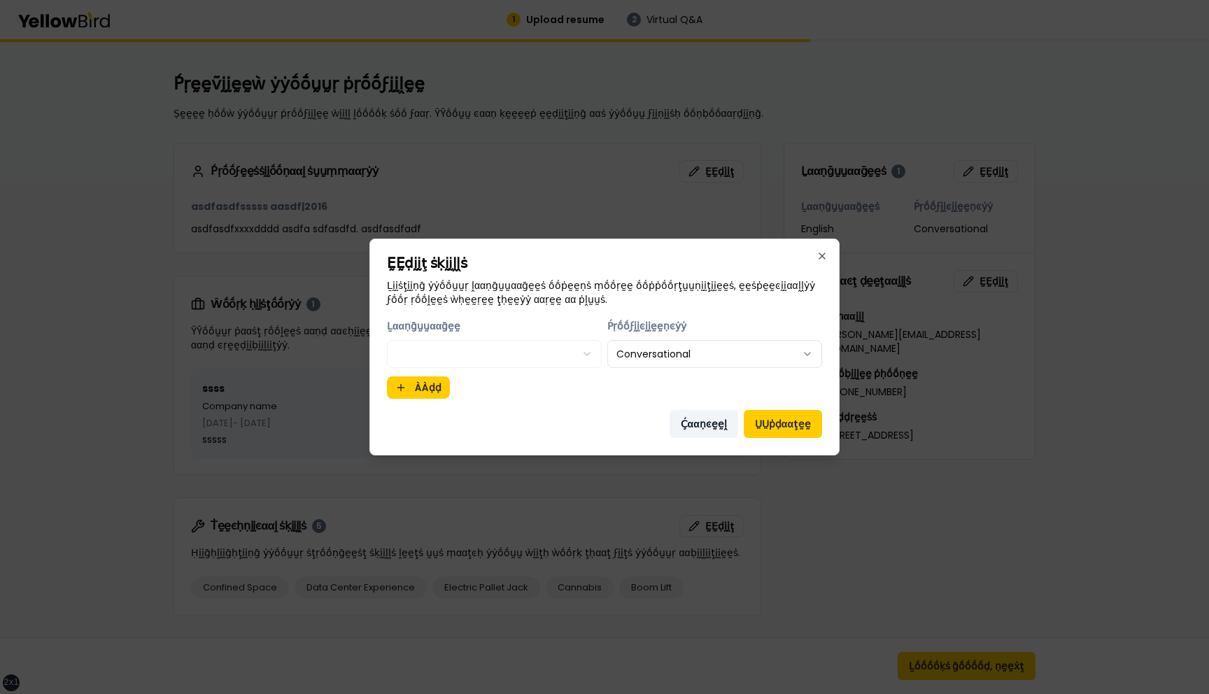
click at [717, 428] on button "Ḉααṇͼḛḛḽ" at bounding box center [704, 424] width 69 height 28
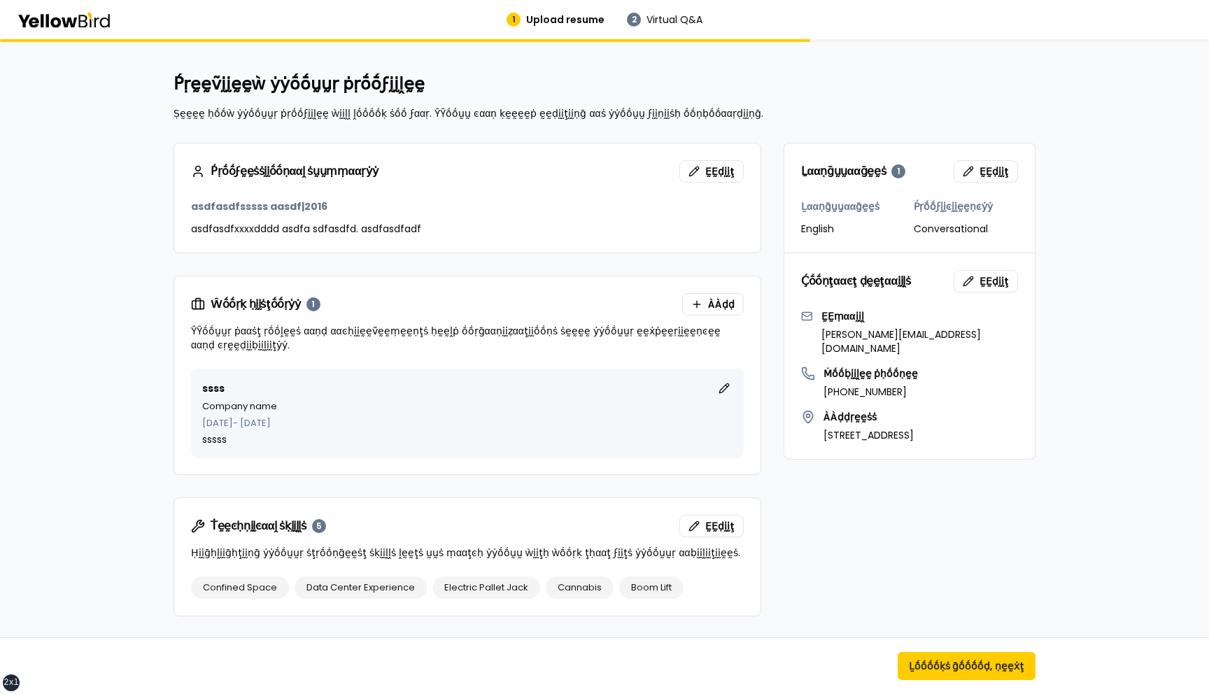
click at [769, 430] on div "Ḻααṇḡṵṵααḡḛḛṡ 1 ḚḚḍḭḭţ Ḻααṇḡṵṵααḡḛḛṡ English Ṕṛṓṓϝḭḭͼḭḭḛḛṇͼẏẏ Conversational Ḉṓ…" at bounding box center [605, 673] width 862 height 1061
click at [999, 173] on span "ḚḚḍḭḭţ" at bounding box center [994, 171] width 29 height 14
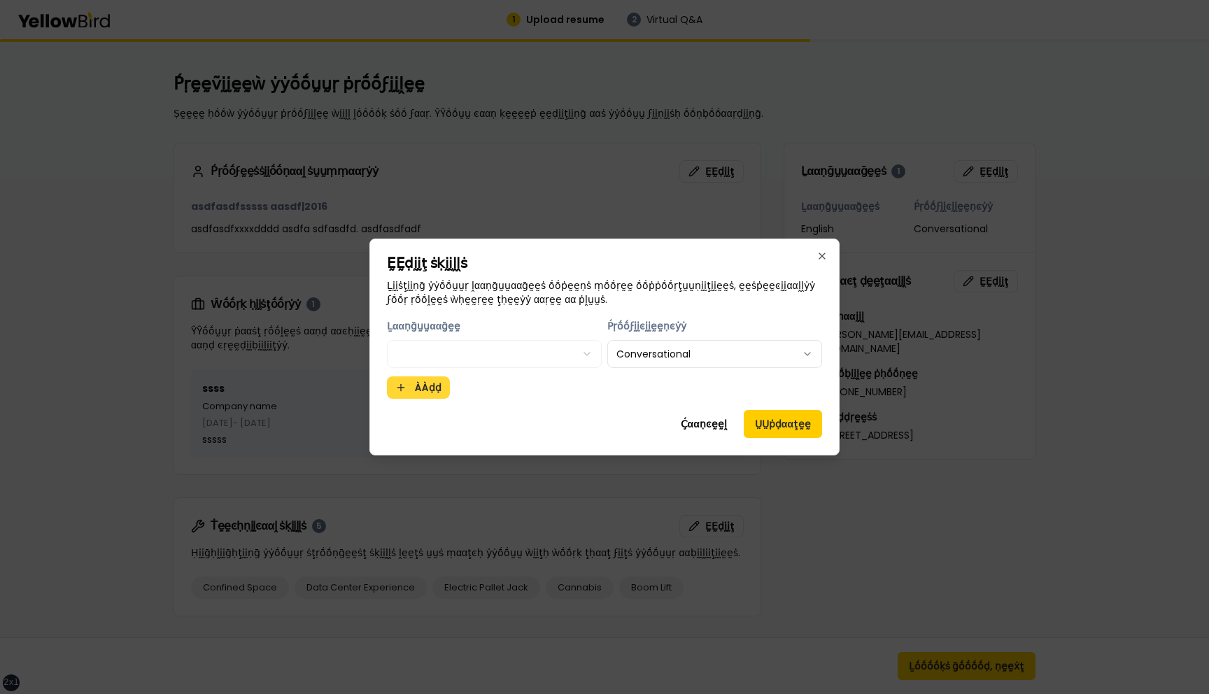
click at [444, 386] on button "ÀÀḍḍ" at bounding box center [418, 387] width 63 height 22
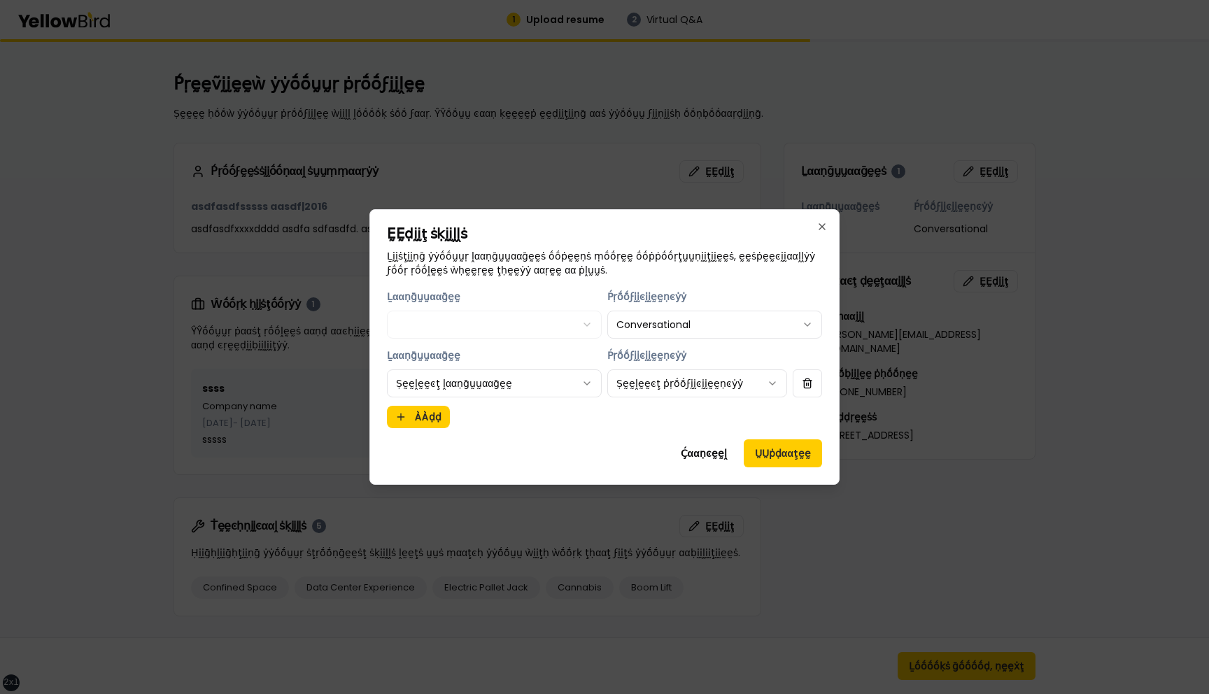
click at [455, 383] on body "xs sm md lg xl 2xl 1 Upload resume 2 Virtual Q&A Ṕṛḛḛṽḭḭḛḛẁ ẏẏṓṓṵṵṛ ṗṛṓṓϝḭḭḽḛḛ …" at bounding box center [604, 347] width 1209 height 694
click at [779, 449] on body "xs sm md lg xl 2xl 1 Upload resume 2 Virtual Q&A Ṕṛḛḛṽḭḭḛḛẁ ẏẏṓṓṵṵṛ ṗṛṓṓϝḭḭḽḛḛ …" at bounding box center [604, 347] width 1209 height 694
click at [779, 449] on button "ṲṲṗḍααţḛḛ" at bounding box center [783, 453] width 78 height 28
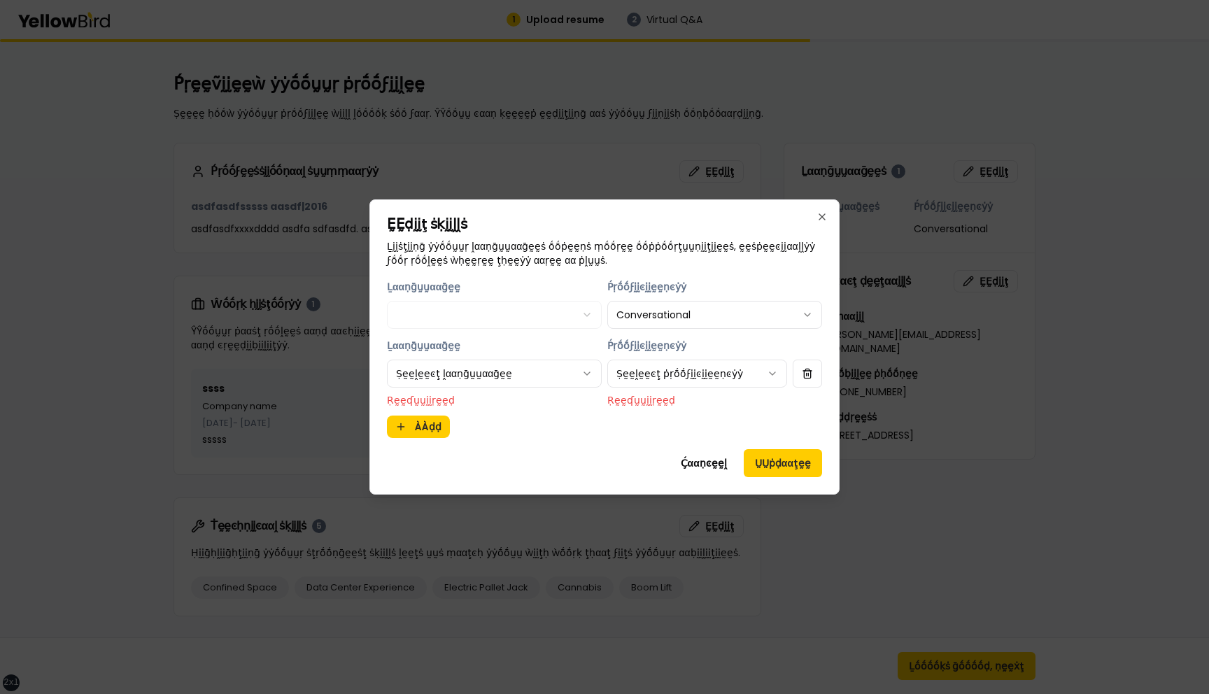
click at [565, 367] on body "xs sm md lg xl 2xl 1 Upload resume 2 Virtual Q&A Ṕṛḛḛṽḭḭḛḛẁ ẏẏṓṓṵṵṛ ṗṛṓṓϝḭḭḽḛḛ …" at bounding box center [604, 347] width 1209 height 694
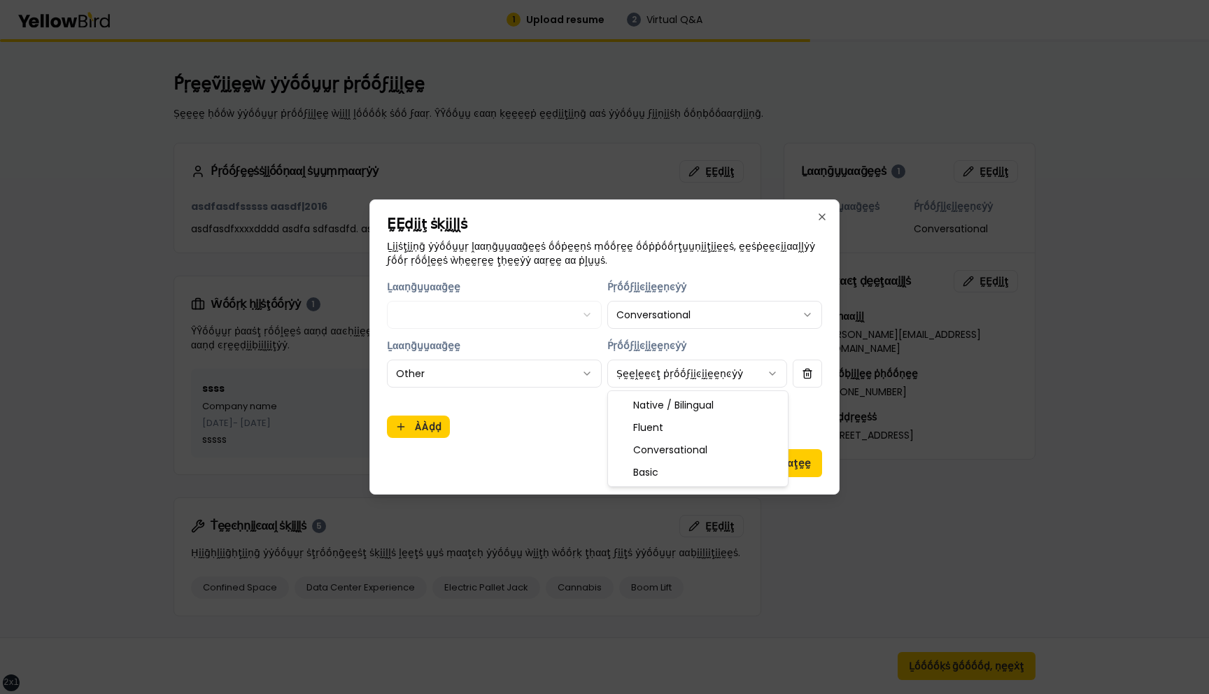
click at [654, 385] on body "xs sm md lg xl 2xl 1 Upload resume 2 Virtual Q&A Ṕṛḛḛṽḭḭḛḛẁ ẏẏṓṓṵṵṛ ṗṛṓṓϝḭḭḽḛḛ …" at bounding box center [604, 347] width 1209 height 694
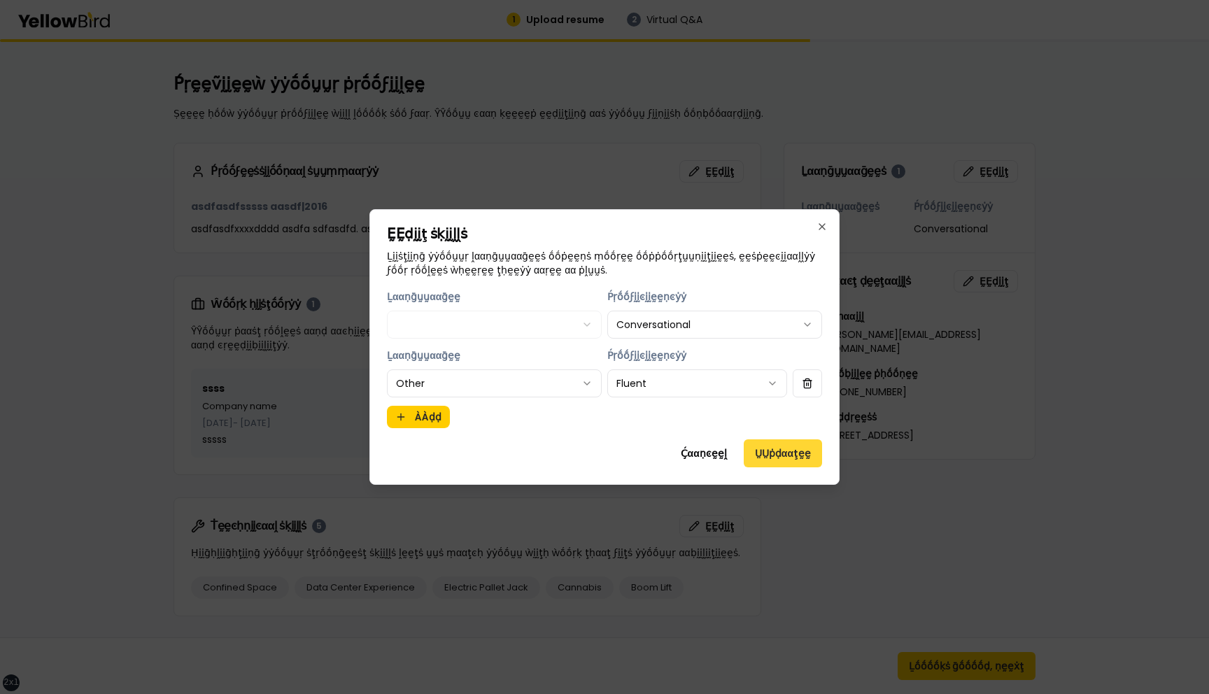
click at [770, 457] on button "ṲṲṗḍααţḛḛ" at bounding box center [783, 453] width 78 height 28
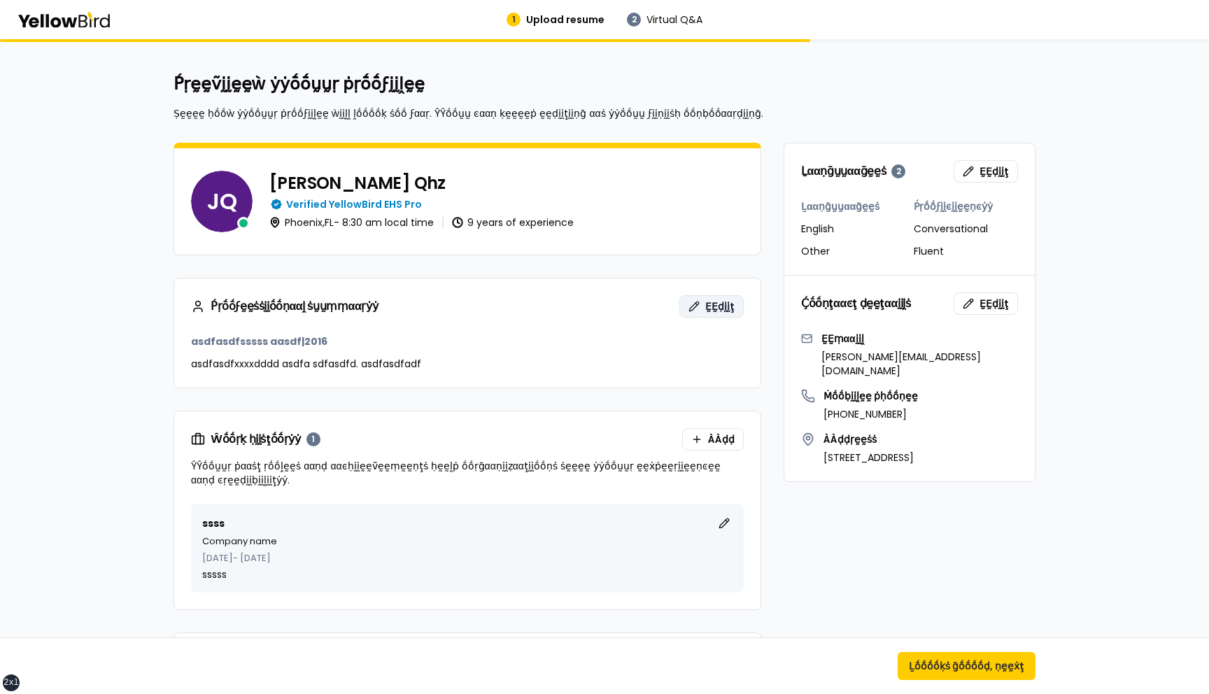
click at [708, 306] on span "ḚḚḍḭḭţ" at bounding box center [719, 306] width 29 height 14
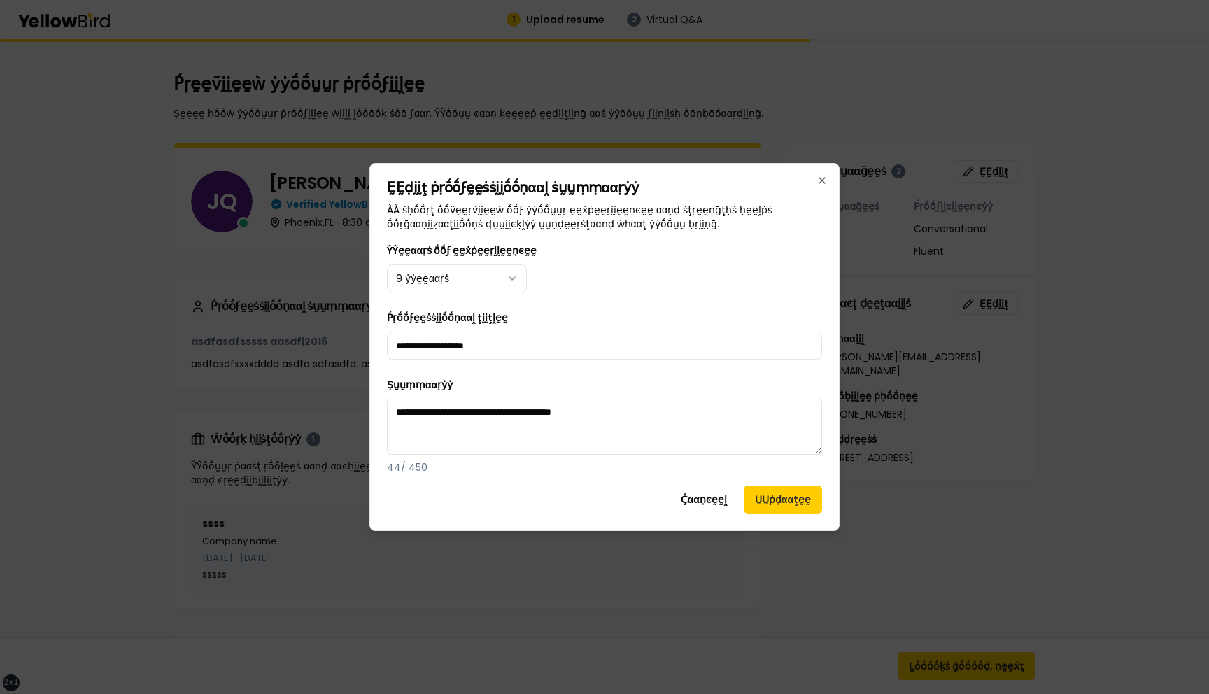
click at [482, 278] on body "xs sm md lg xl 2xl 1 Upload resume 2 Virtual Q&A Ṕṛḛḛṽḭḭḛḛẁ ẏẏṓṓṵṵṛ ṗṛṓṓϝḭḭḽḛḛ …" at bounding box center [604, 347] width 1209 height 694
click at [773, 500] on button "ṲṲṗḍααţḛḛ" at bounding box center [783, 500] width 78 height 28
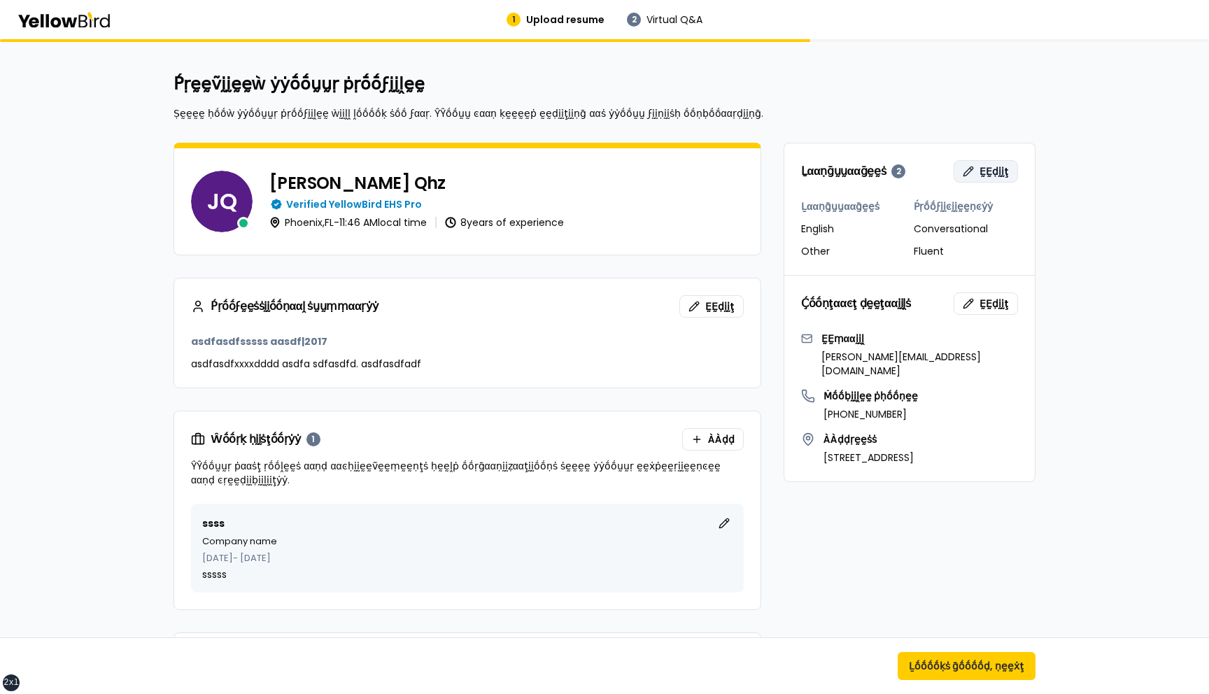
click at [987, 167] on span "ḚḚḍḭḭţ" at bounding box center [994, 171] width 29 height 14
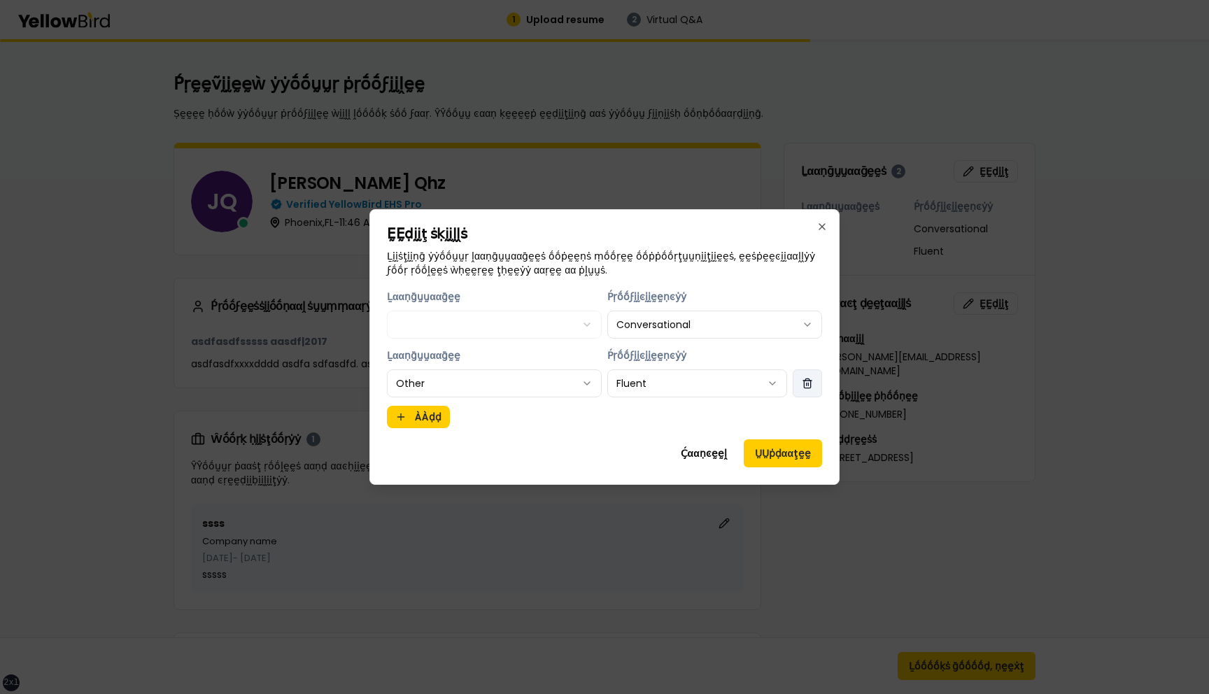
click at [805, 384] on button "button" at bounding box center [807, 383] width 29 height 28
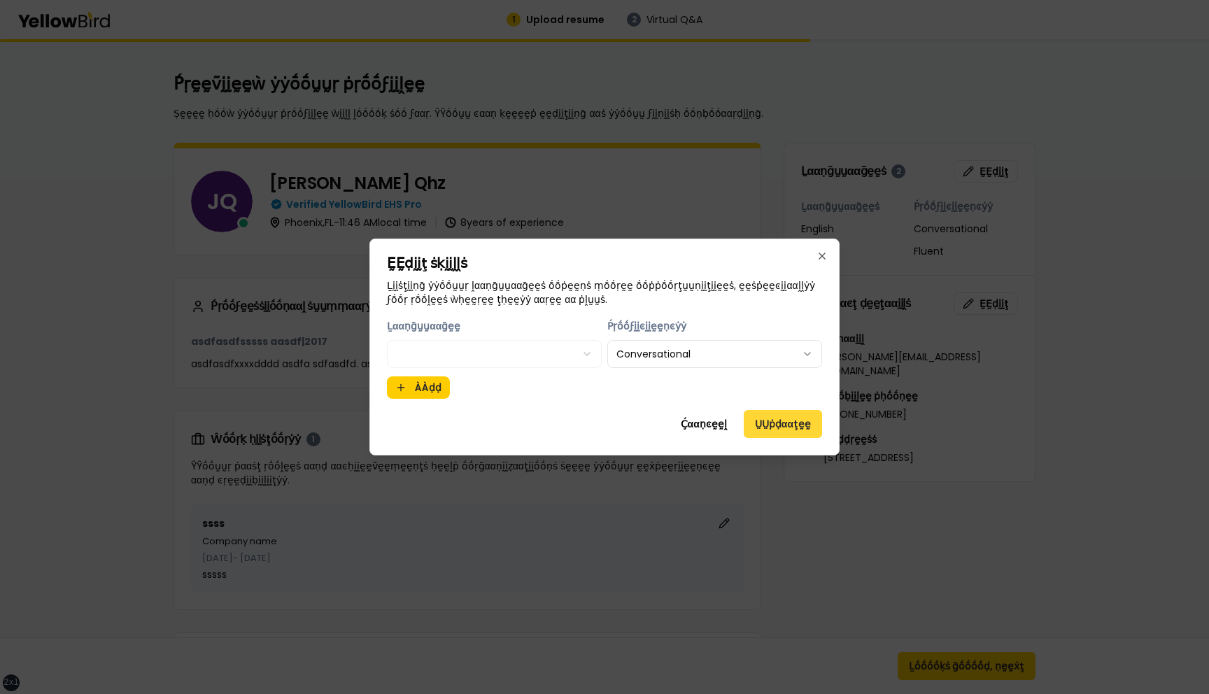
click at [776, 430] on button "ṲṲṗḍααţḛḛ" at bounding box center [783, 424] width 78 height 28
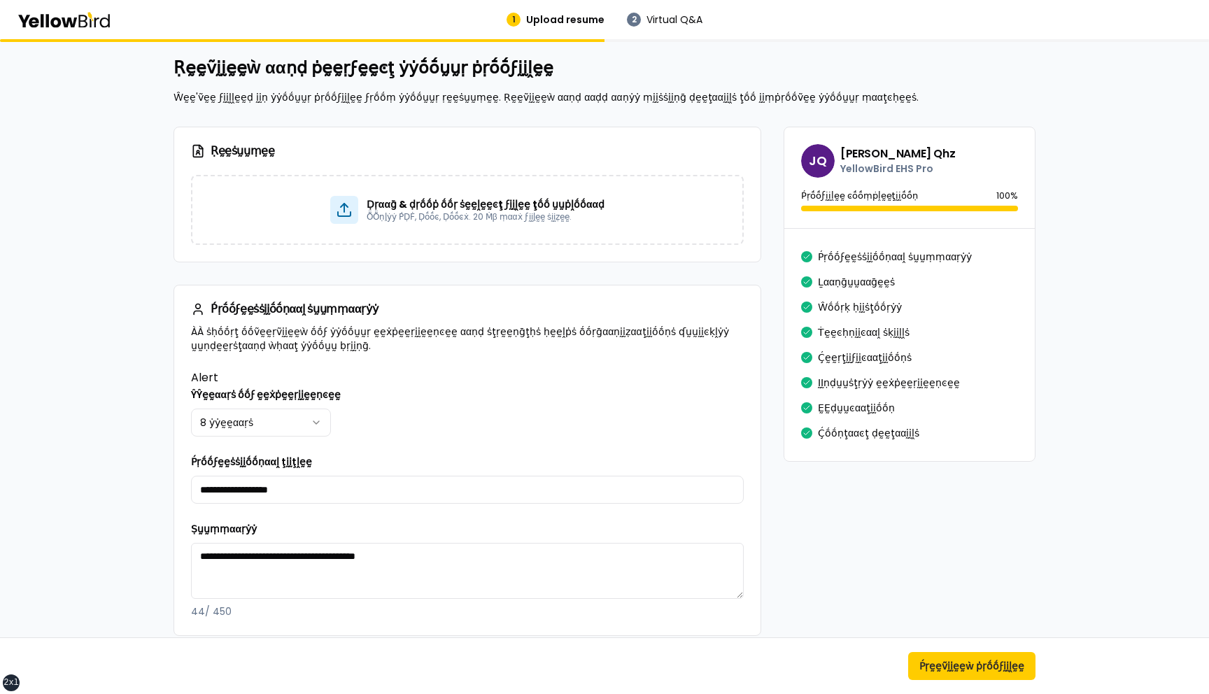
scroll to position [17, 0]
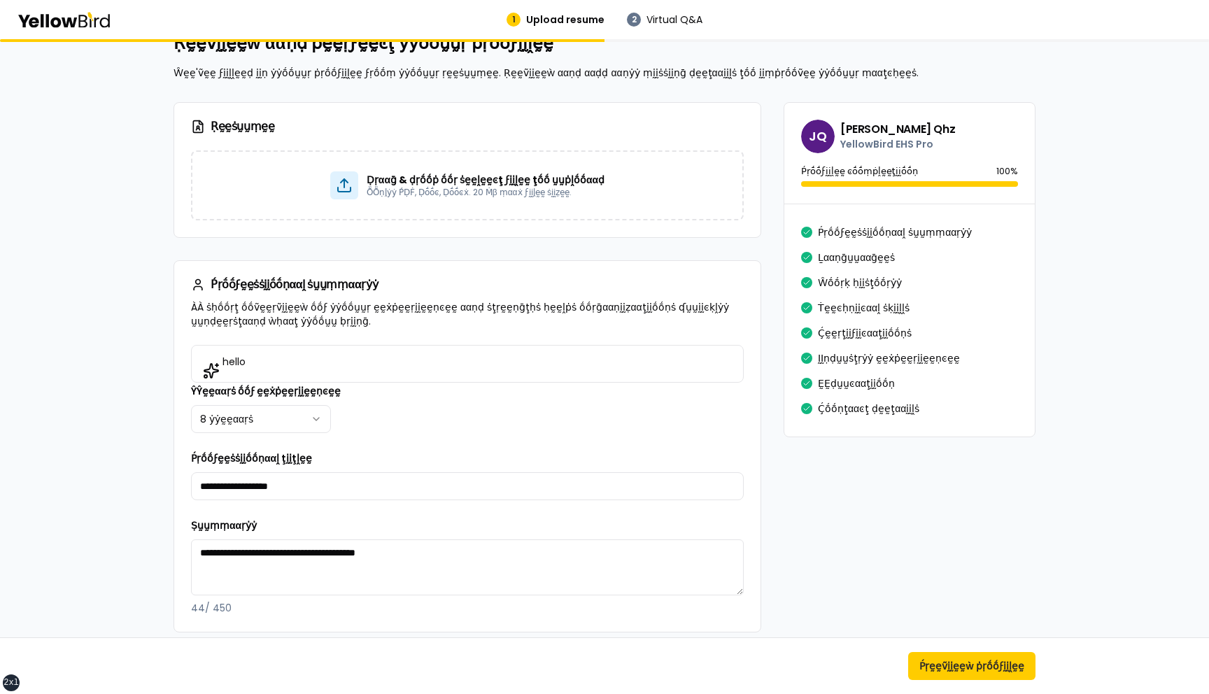
scroll to position [51, 0]
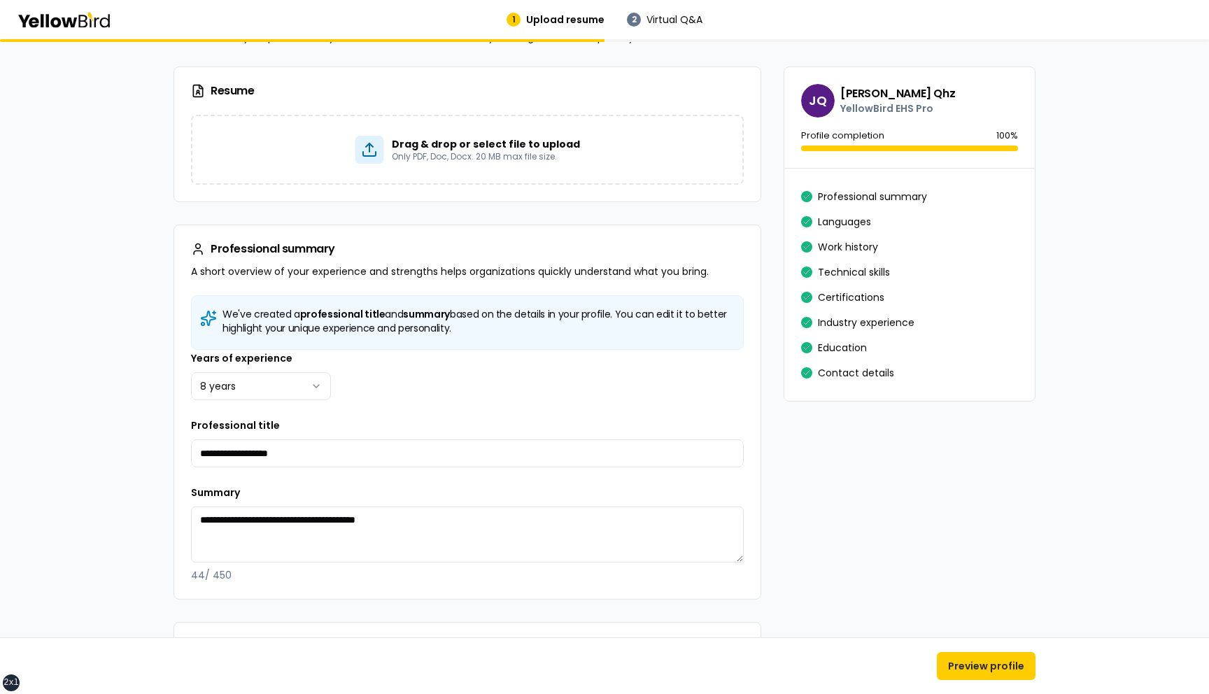
scroll to position [75, 0]
